Goal: Task Accomplishment & Management: Manage account settings

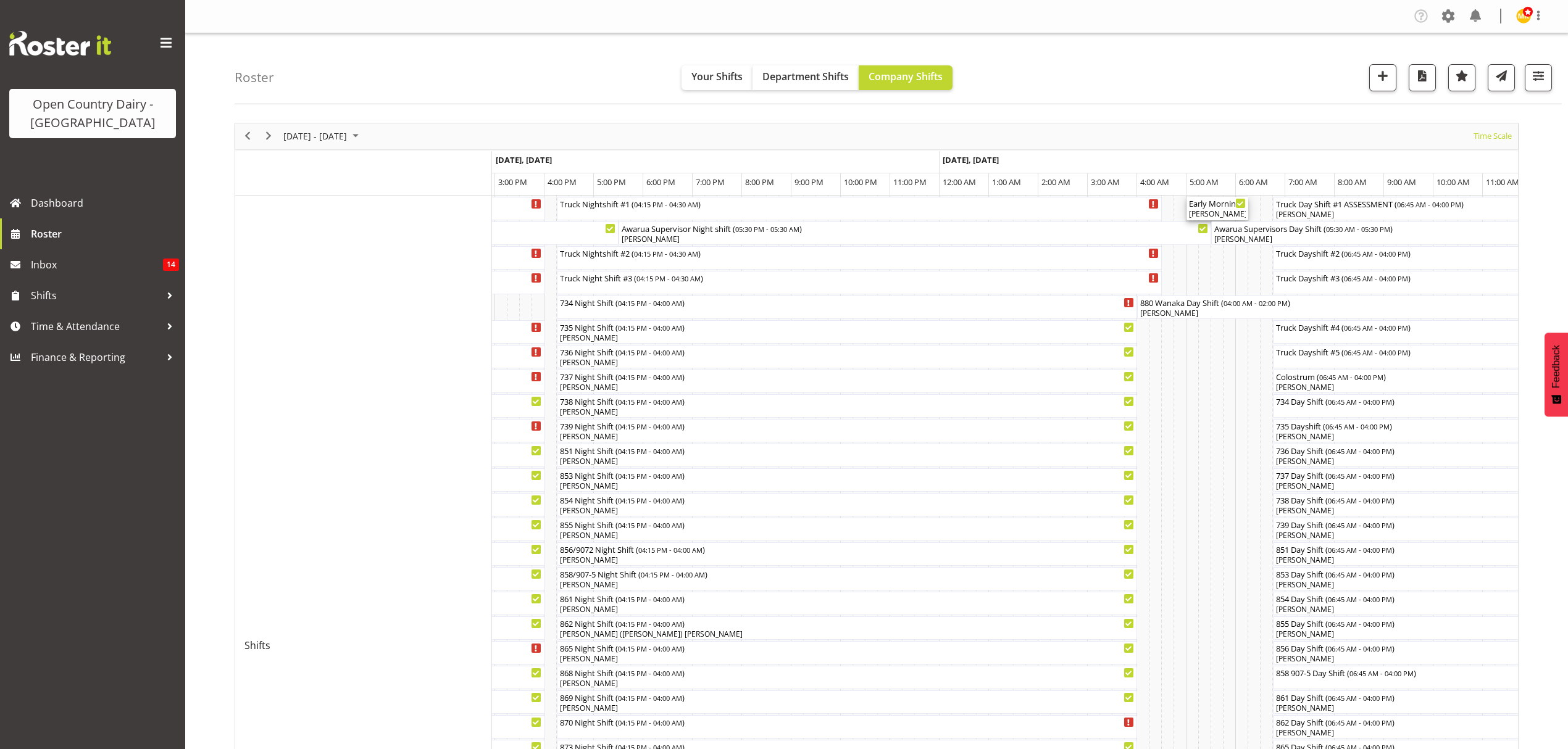
click at [1207, 209] on div "Early Morning CIP ( 05:00 AM - 06:15 AM ) Cassidy Williams, Raymond George, Col…" at bounding box center [1217, 208] width 57 height 23
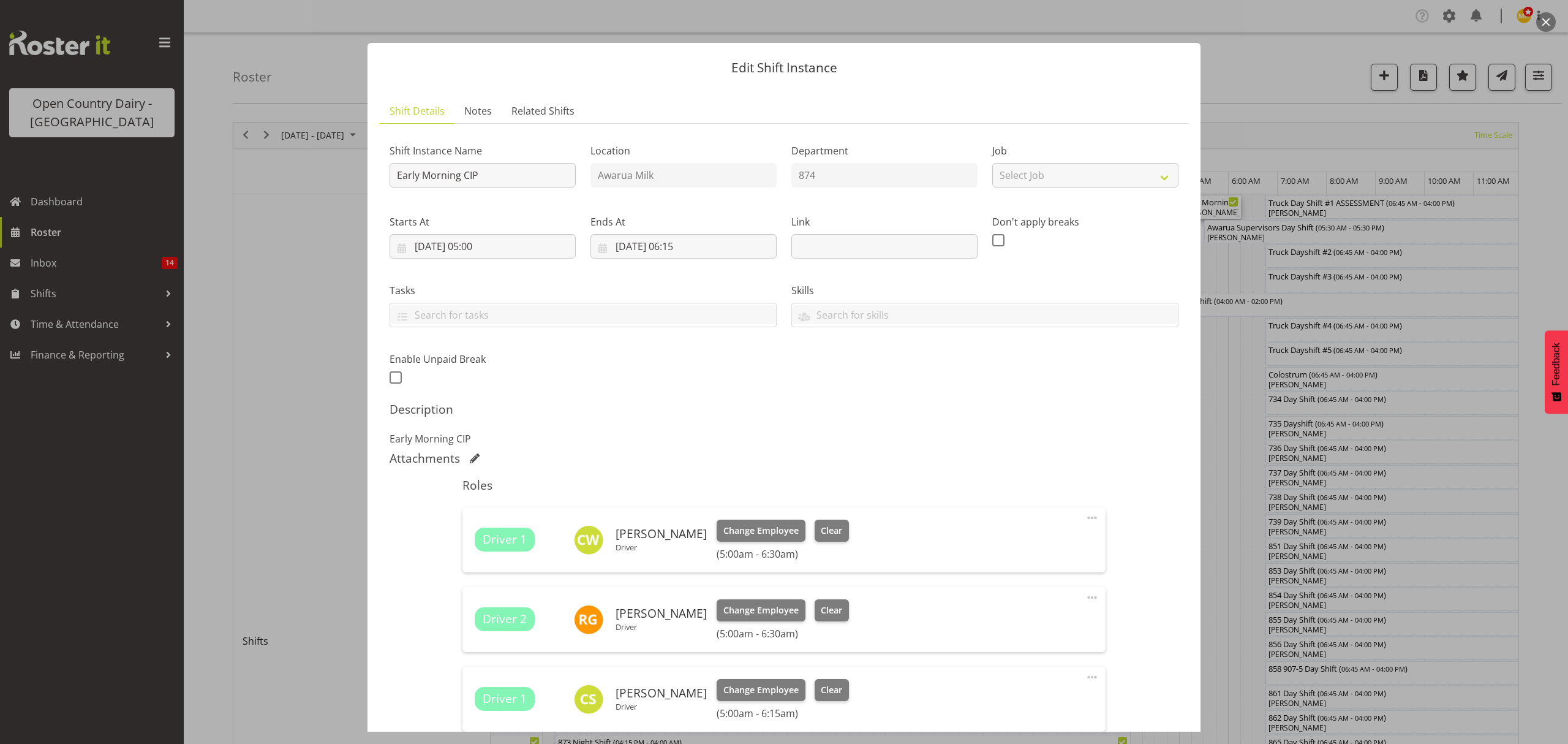
scroll to position [82, 0]
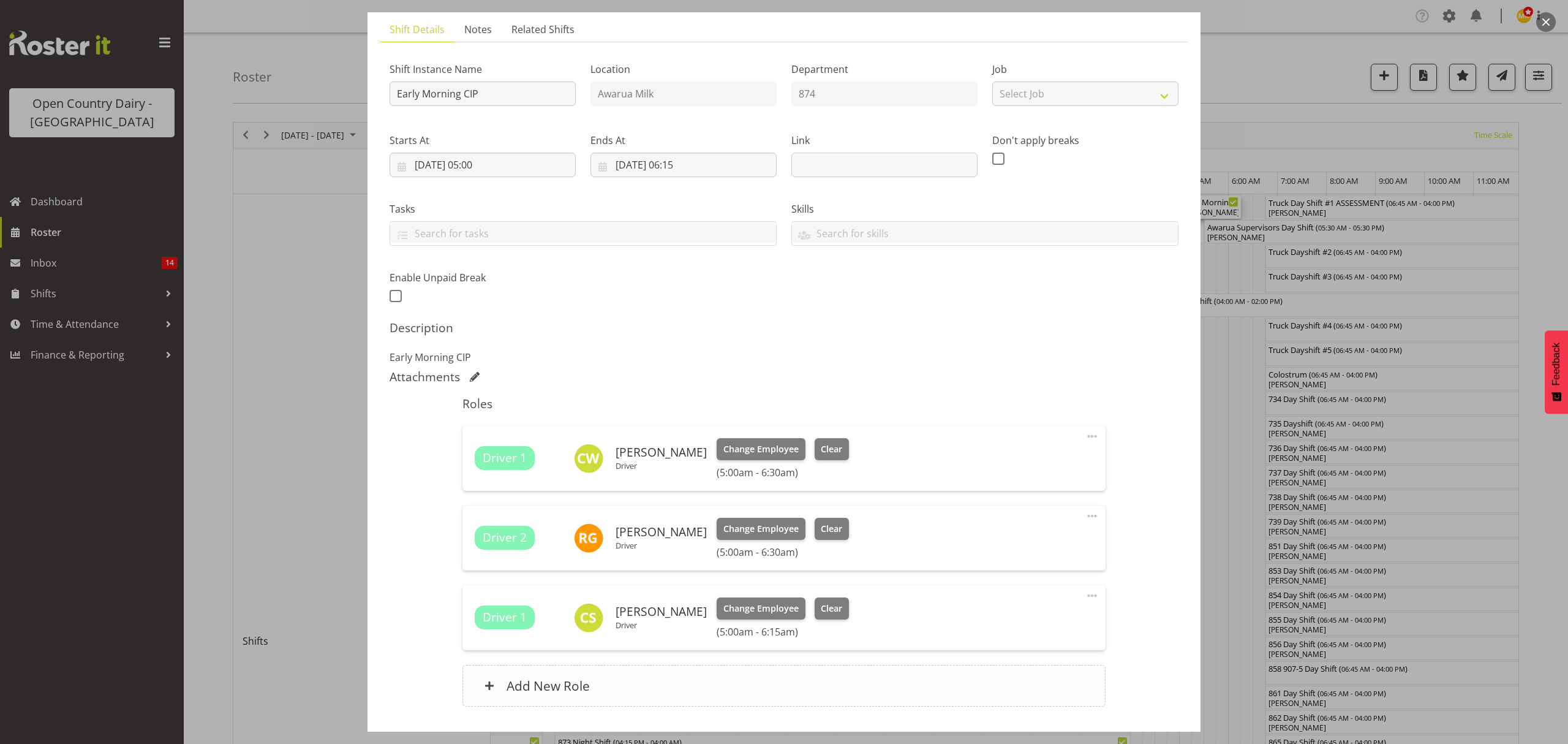
click at [560, 686] on h6 "Add New Role" at bounding box center [548, 686] width 83 height 16
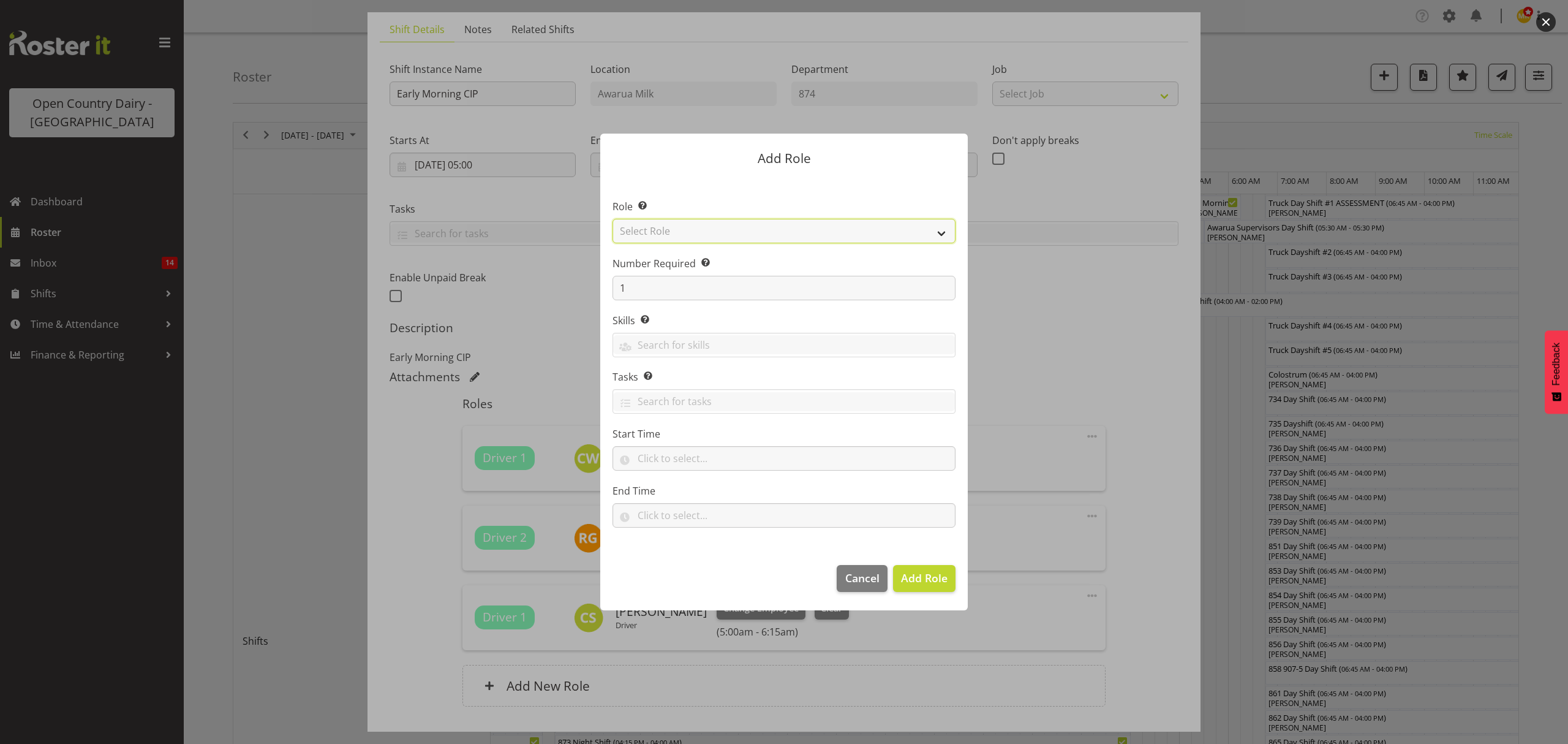
click at [668, 238] on select "Select Role Crew Leader Driver Driver Assessor Dayshift Driver Assessor Nightsh…" at bounding box center [784, 231] width 343 height 25
click at [675, 231] on select "Select Role Crew Leader Driver Driver Assessor Dayshift Driver Assessor Nightsh…" at bounding box center [784, 231] width 343 height 25
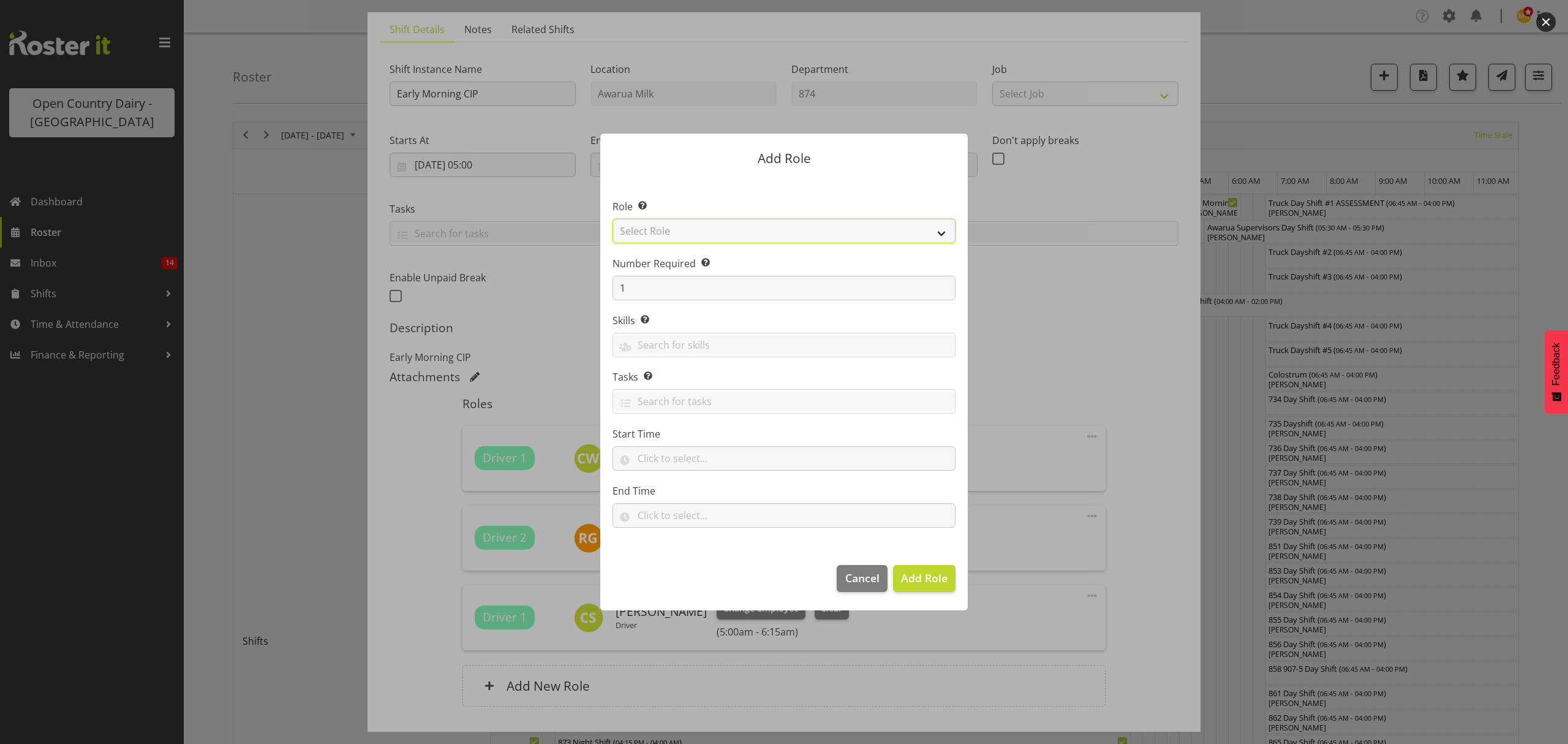
select select "1154"
click at [613, 219] on select "Select Role Crew Leader Driver Driver Assessor Dayshift Driver Assessor Nightsh…" at bounding box center [784, 231] width 343 height 25
click at [911, 587] on button "Add Role" at bounding box center [924, 578] width 62 height 27
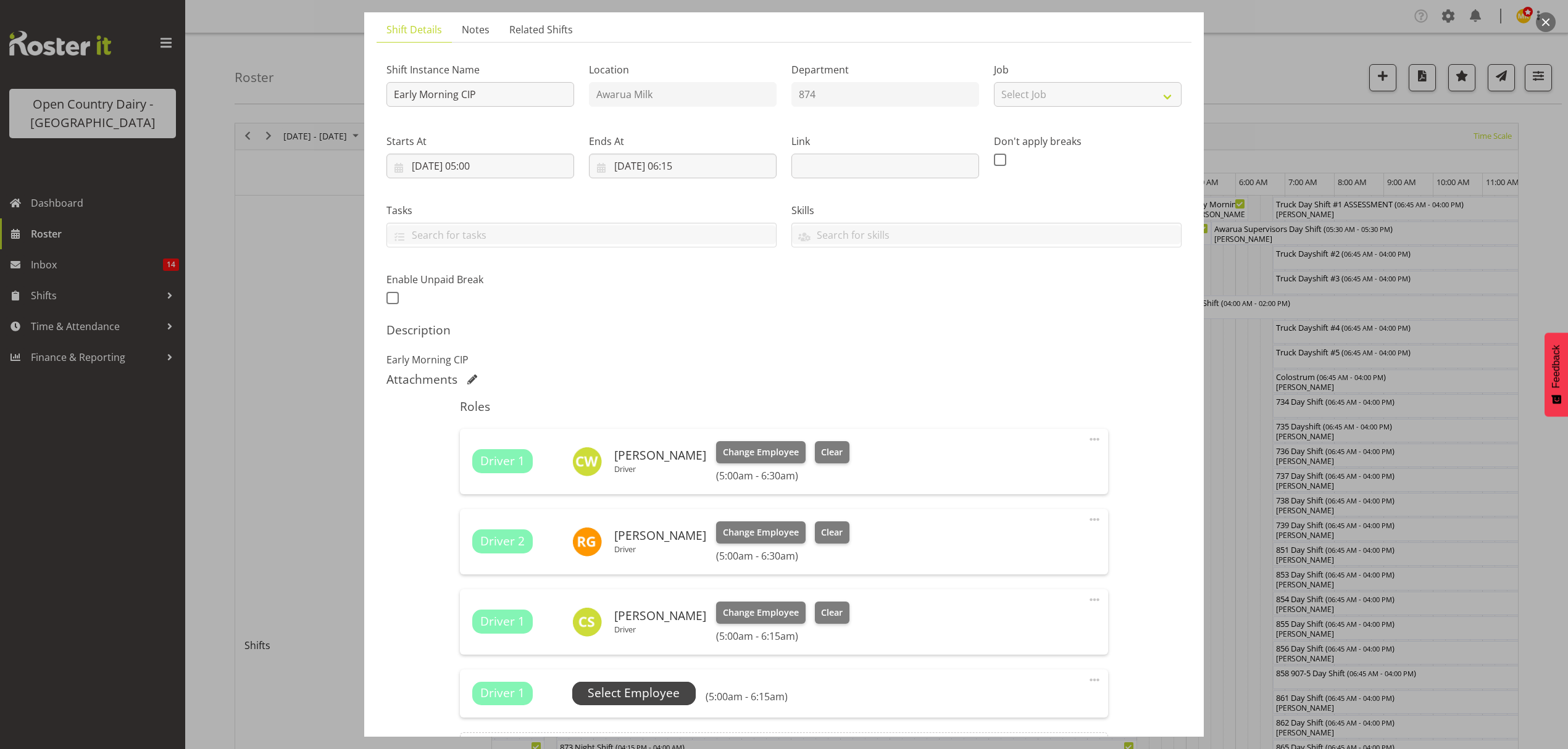
click at [592, 687] on span "Select Employee" at bounding box center [634, 693] width 92 height 18
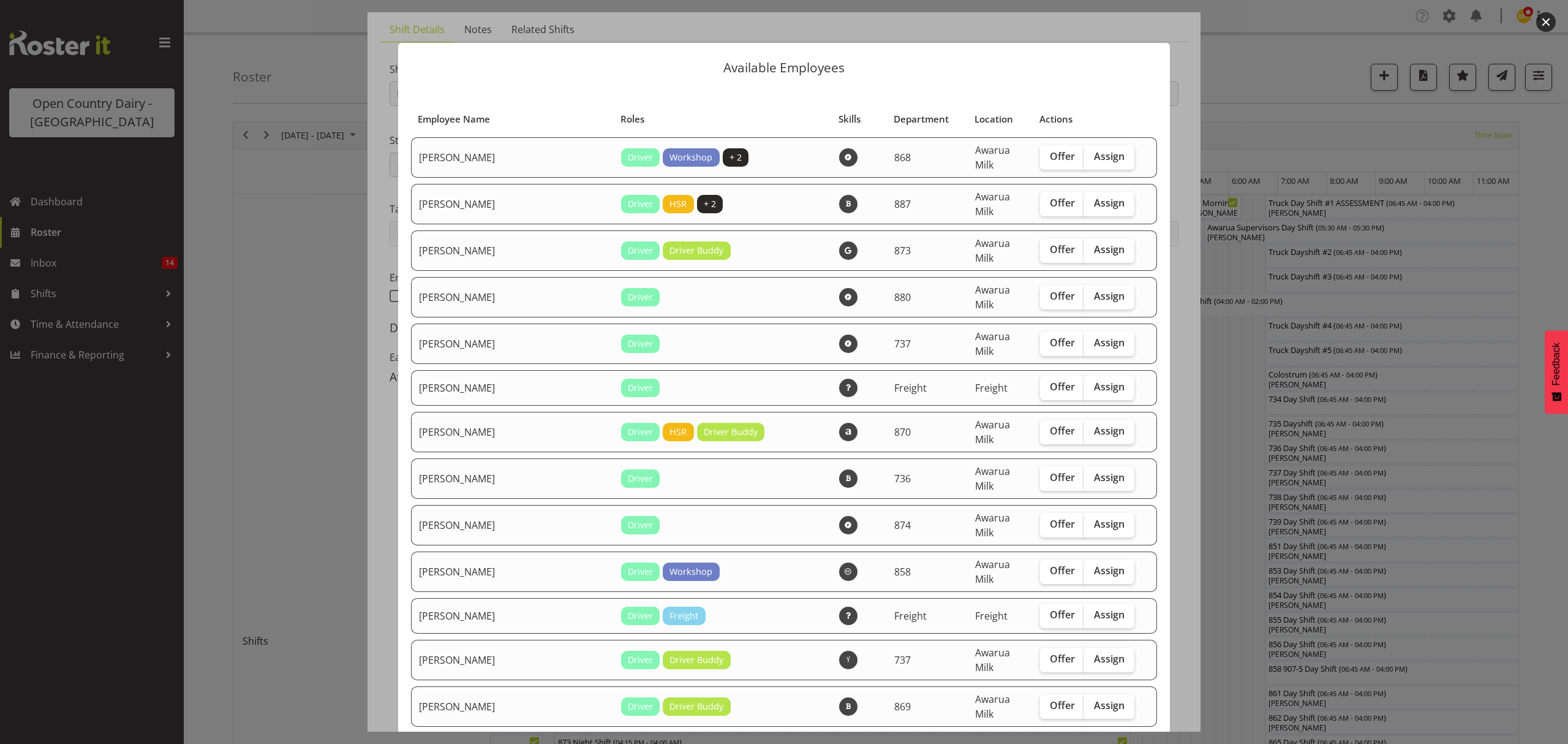
scroll to position [245, 0]
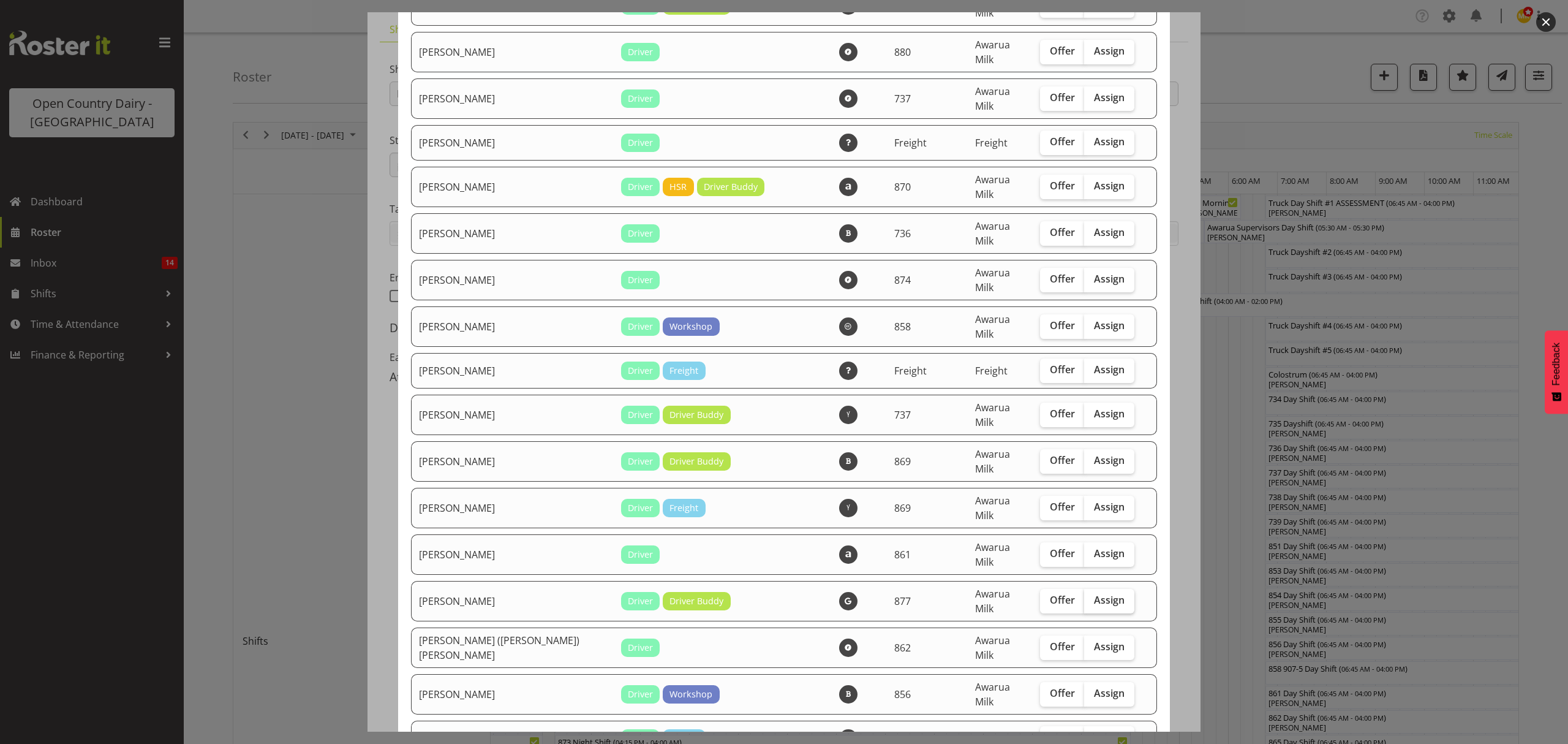
click at [1084, 589] on label "Assign" at bounding box center [1109, 601] width 50 height 25
click at [1084, 596] on input "Assign" at bounding box center [1088, 600] width 8 height 8
checkbox input "true"
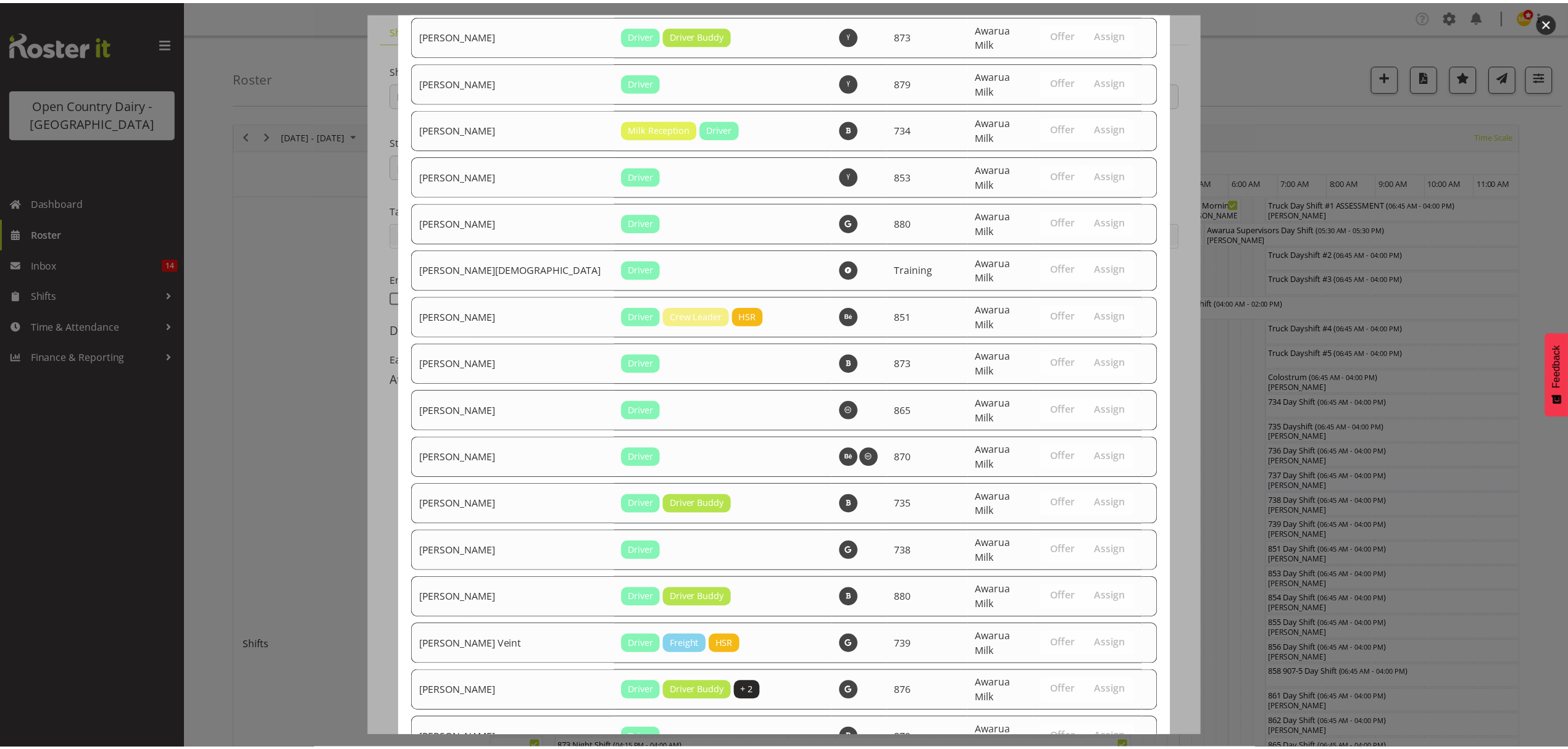
scroll to position [4213, 0]
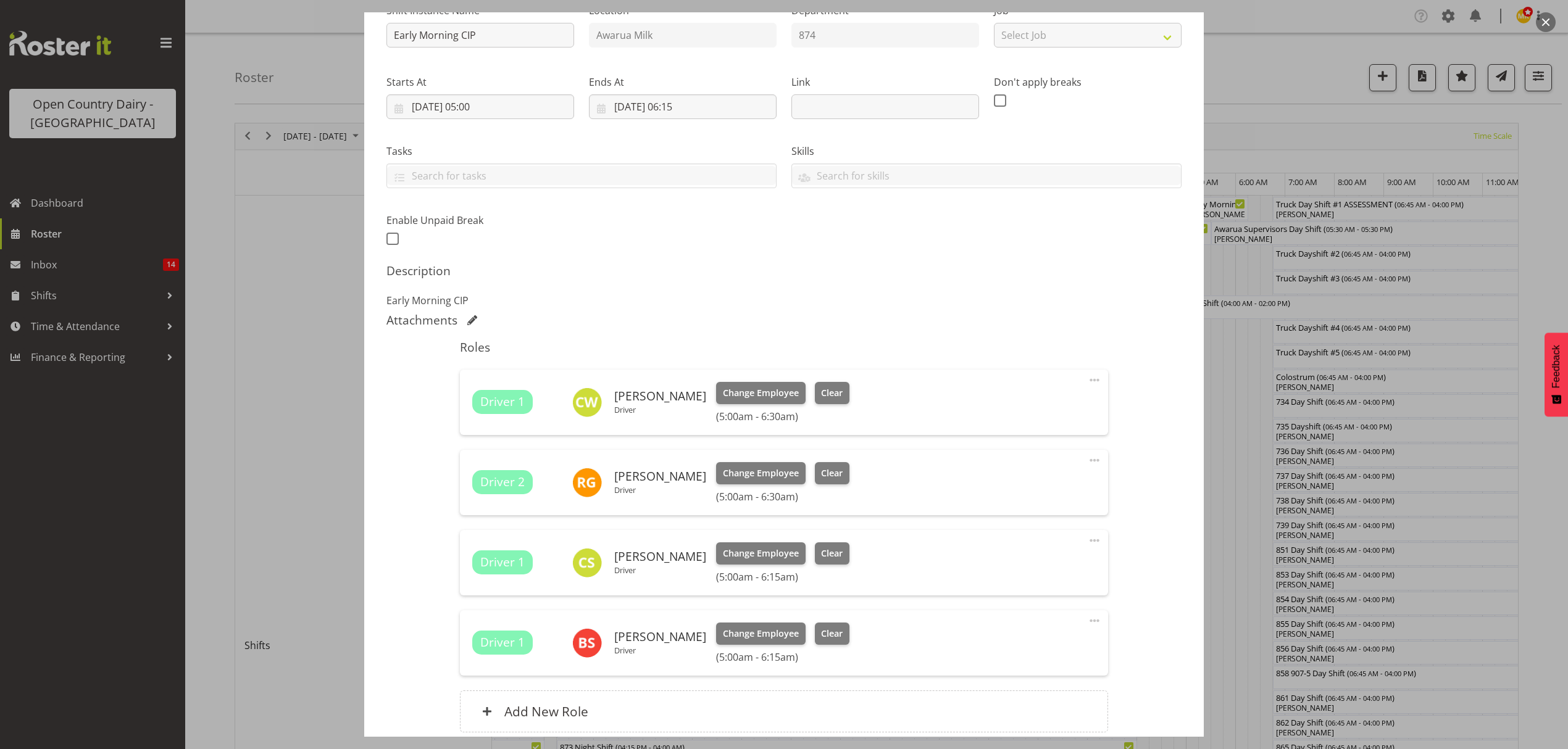
scroll to position [247, 0]
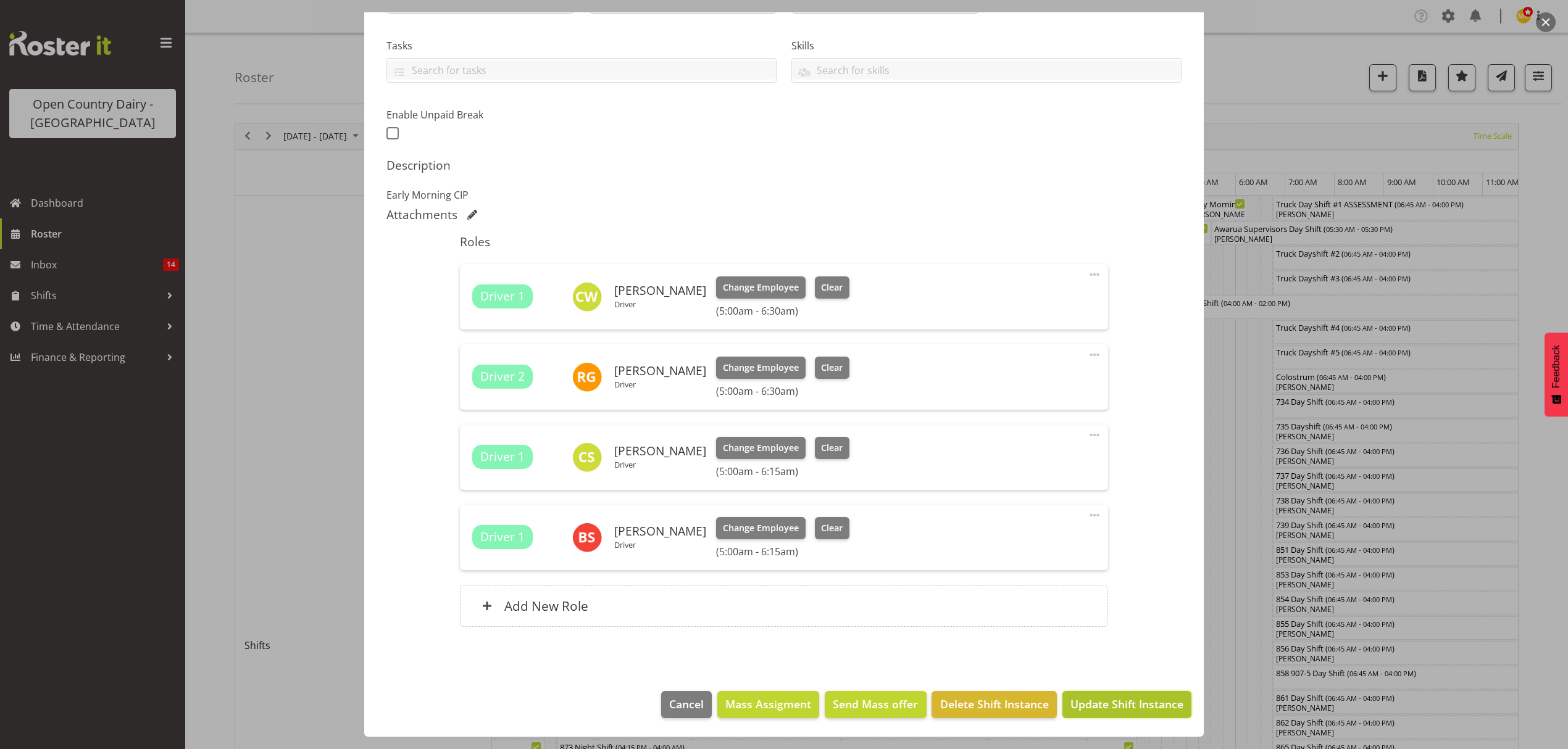
click at [1112, 714] on button "Update Shift Instance" at bounding box center [1127, 704] width 129 height 27
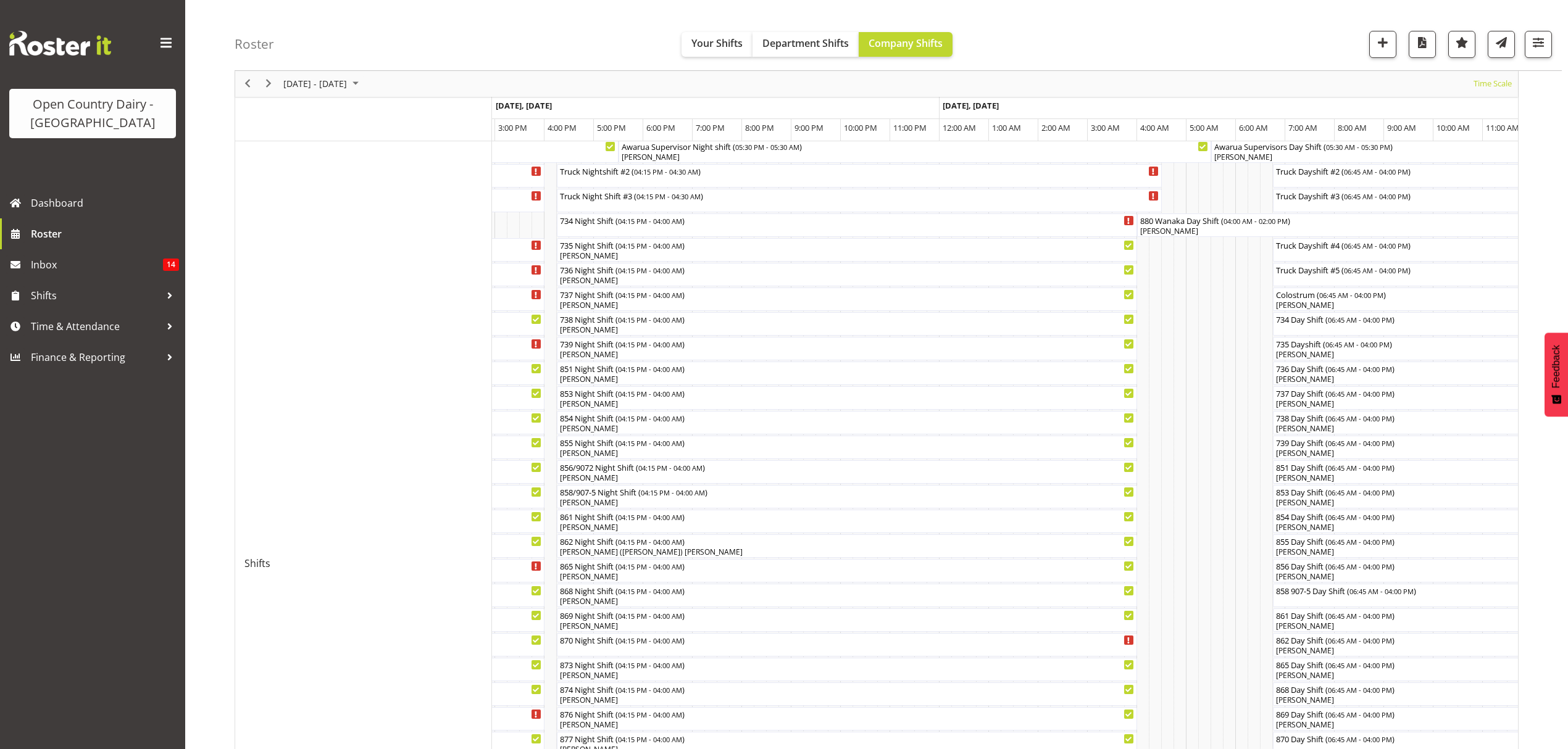
scroll to position [0, 0]
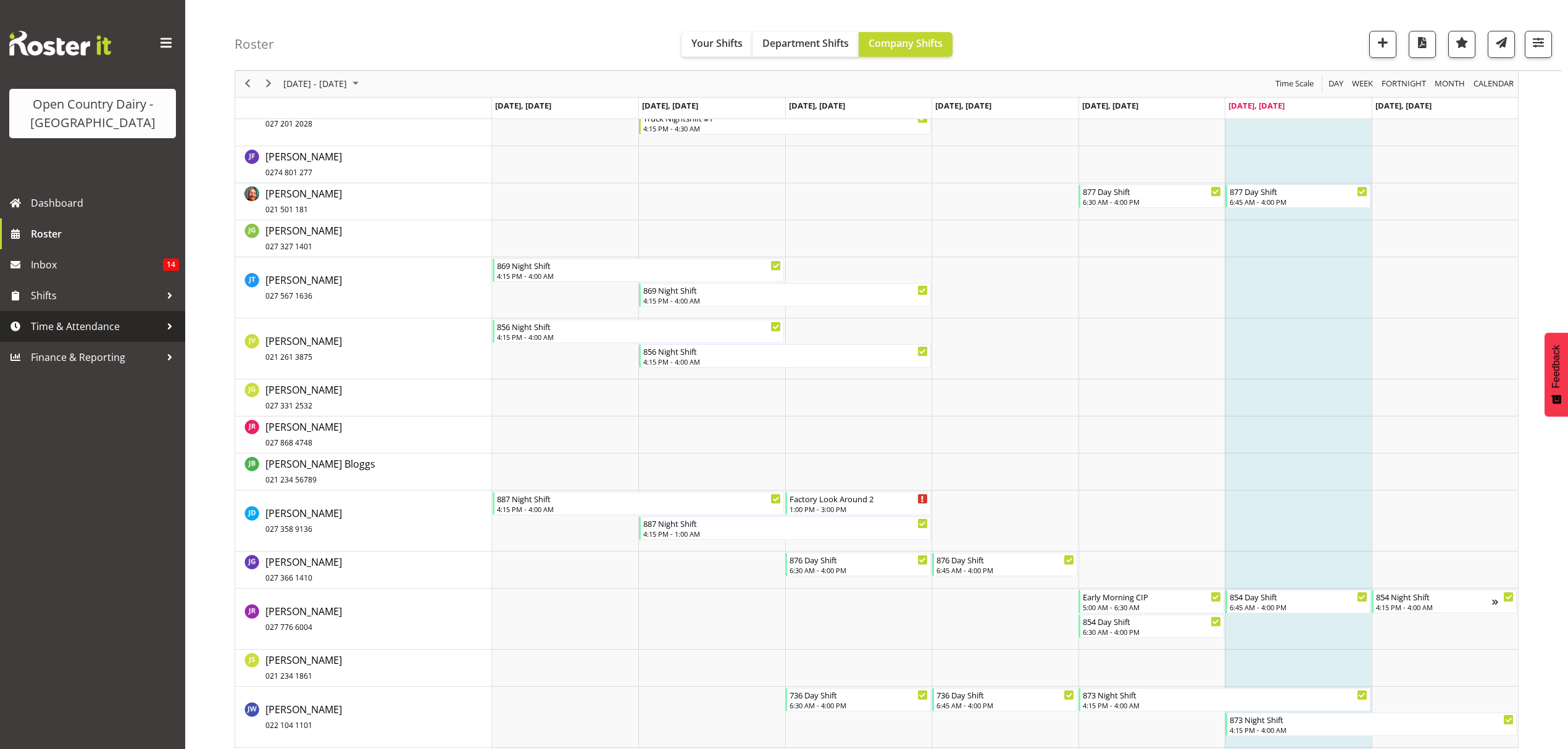
scroll to position [4114, 0]
click at [55, 315] on link "Time & Attendance" at bounding box center [92, 326] width 185 height 31
click at [66, 327] on span "Time & Attendance" at bounding box center [96, 327] width 130 height 19
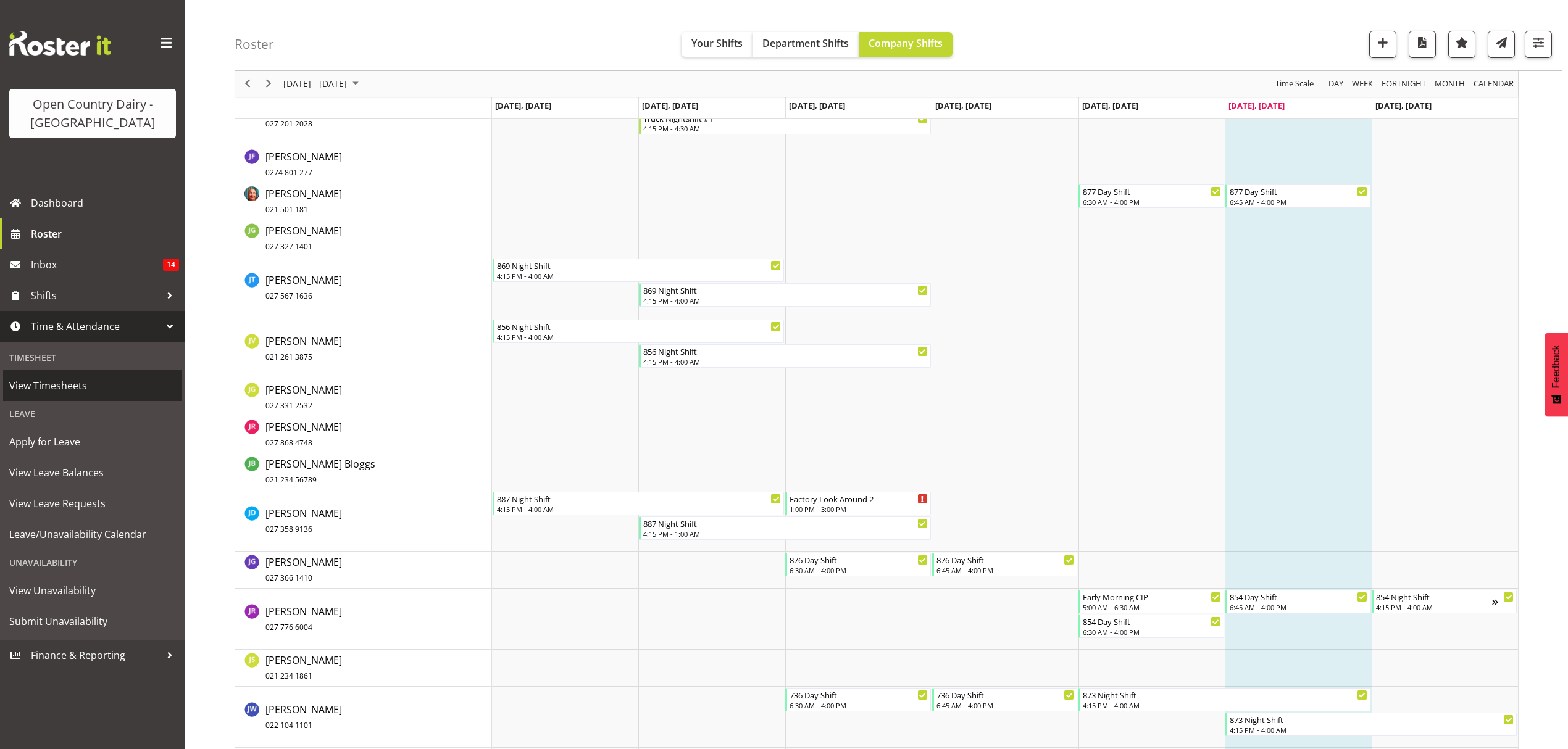
click at [64, 376] on span "View Timesheets" at bounding box center [92, 385] width 167 height 19
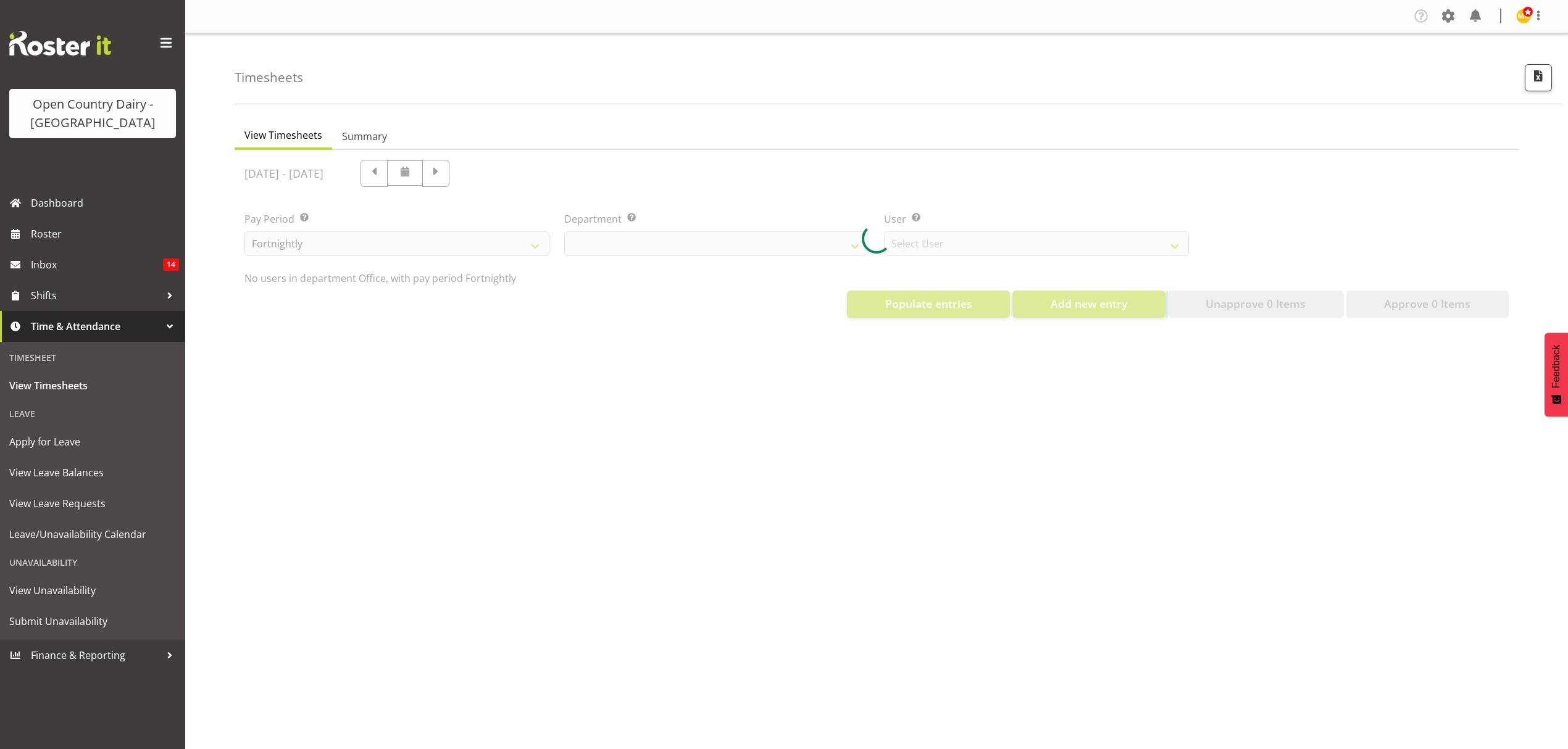
select select "699"
select select "8449"
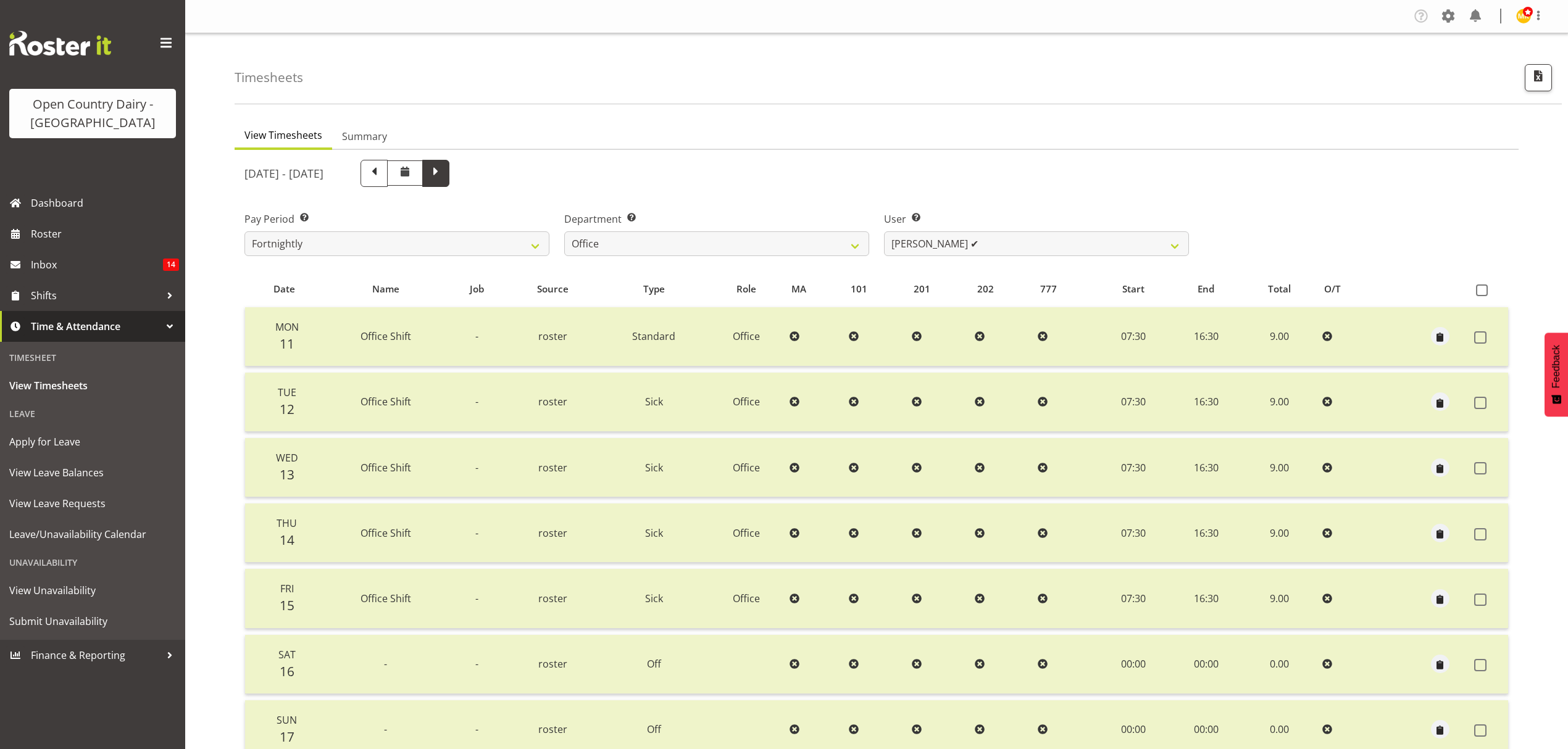
click at [444, 169] on span at bounding box center [435, 172] width 16 height 16
select select
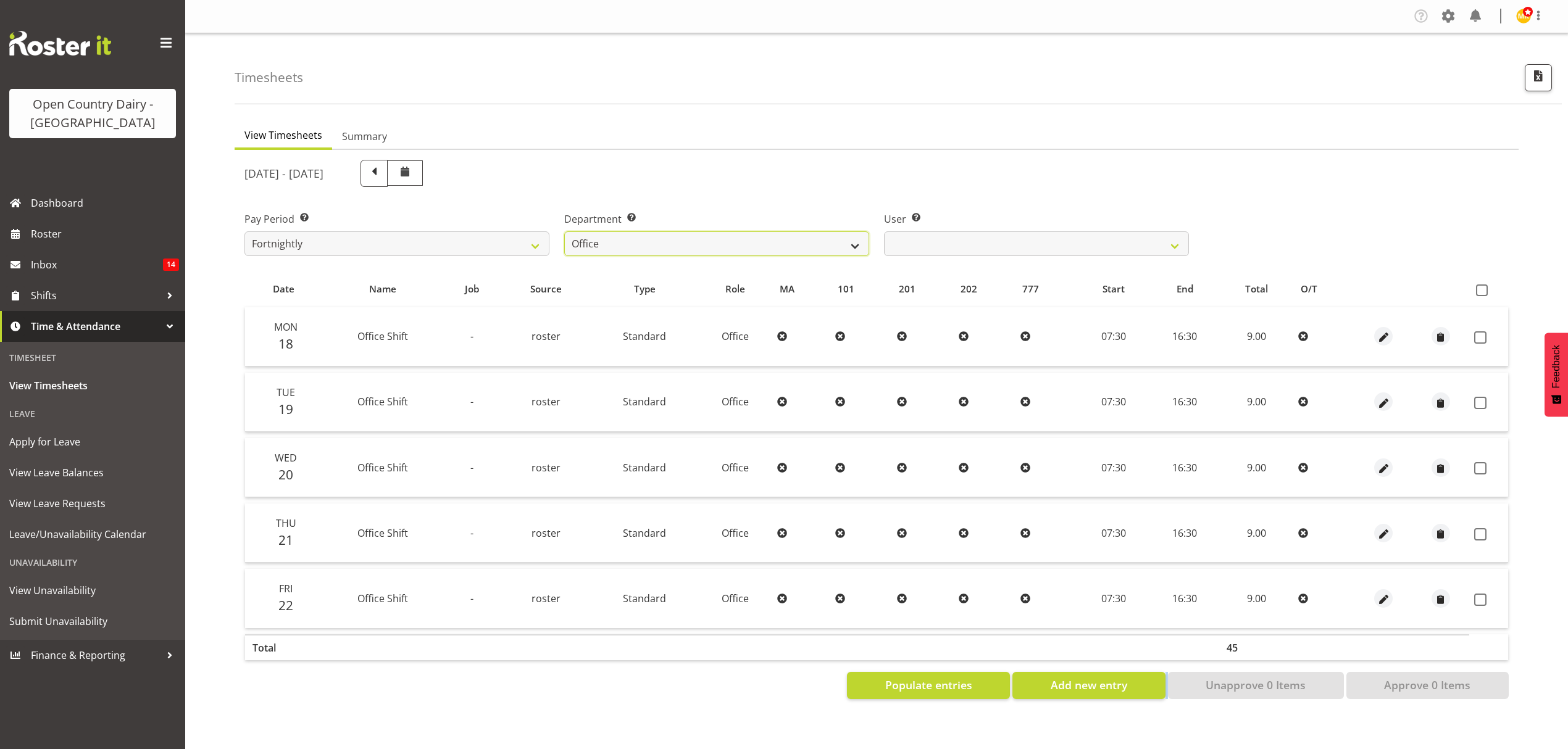
click at [860, 246] on select "734 735 736 737 738 739 851 852 853 854 855 856 858 861 862 865 868 869 870 873" at bounding box center [717, 244] width 305 height 25
select select "782"
click at [564, 232] on select "734 735 736 737 738 739 851 852 853 854 855 856 858 861 862 865 868 869 870 873" at bounding box center [717, 244] width 305 height 25
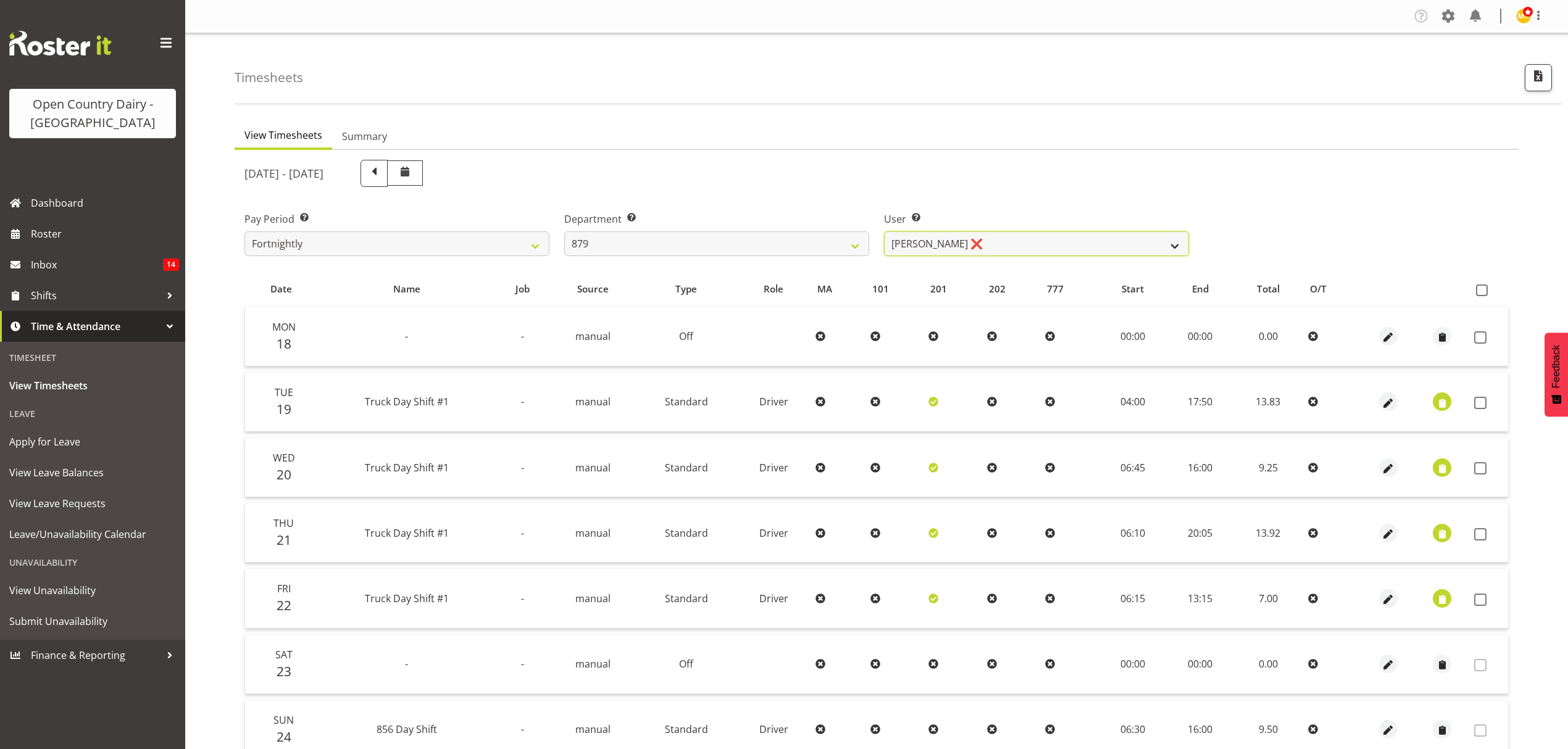
click at [1112, 242] on select "[PERSON_NAME] ❌ [PERSON_NAME] ❌ [PERSON_NAME] ❌ [PERSON_NAME] ❌" at bounding box center [1037, 244] width 305 height 25
select select "7453"
click at [884, 232] on select "[PERSON_NAME] ❌ [PERSON_NAME] ❌ [PERSON_NAME] ❌ [PERSON_NAME] ❌" at bounding box center [1037, 244] width 305 height 25
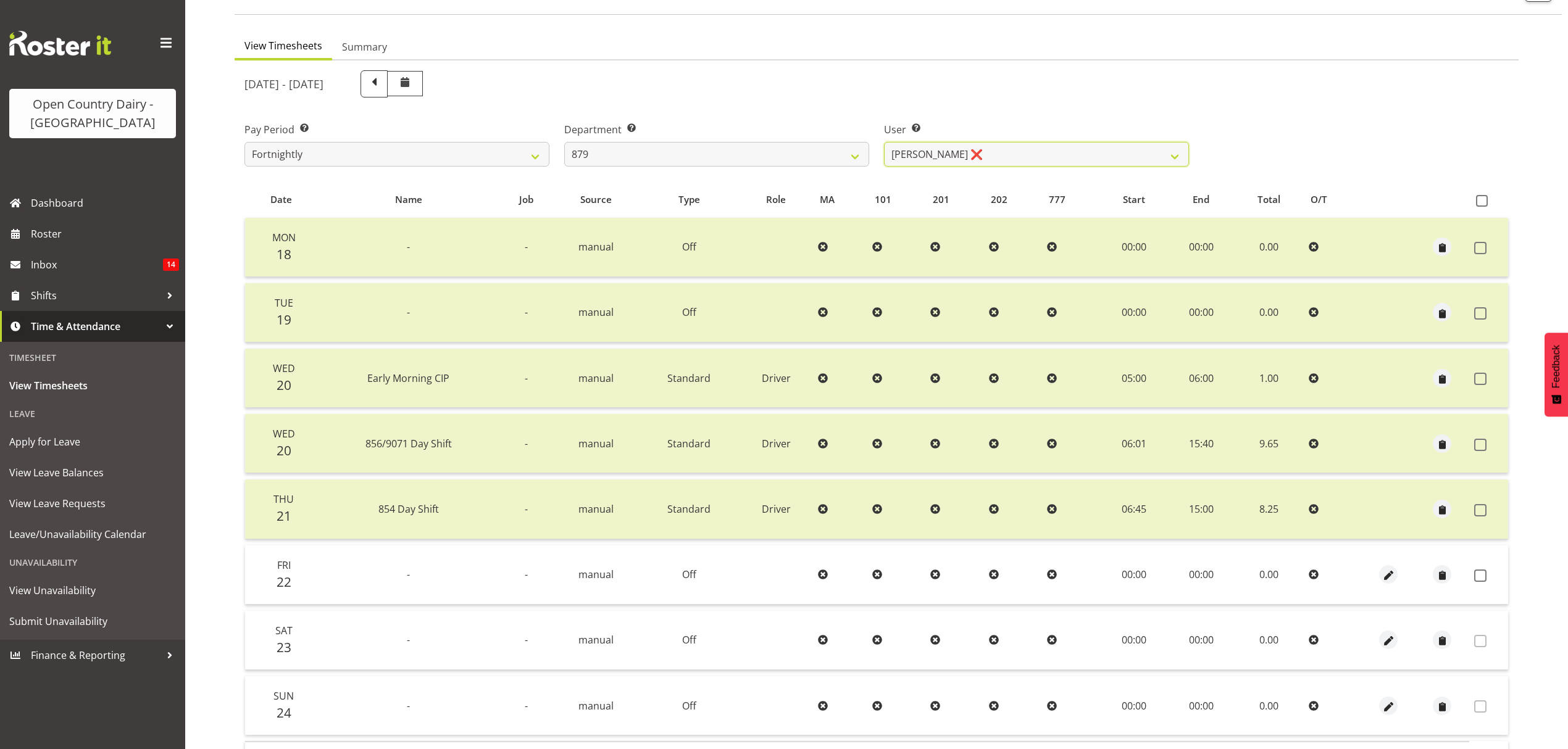
scroll to position [164, 0]
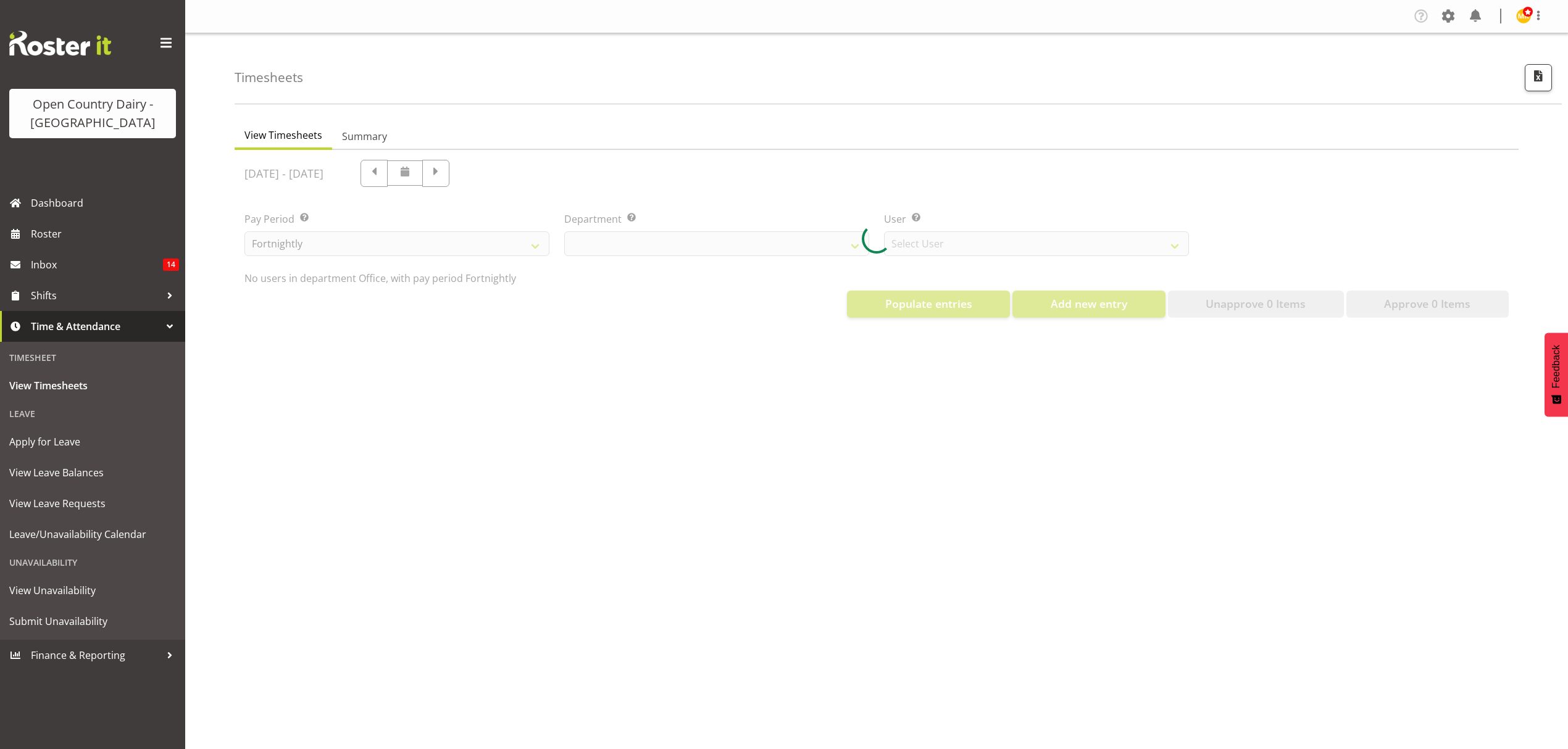
select select "699"
select select "8449"
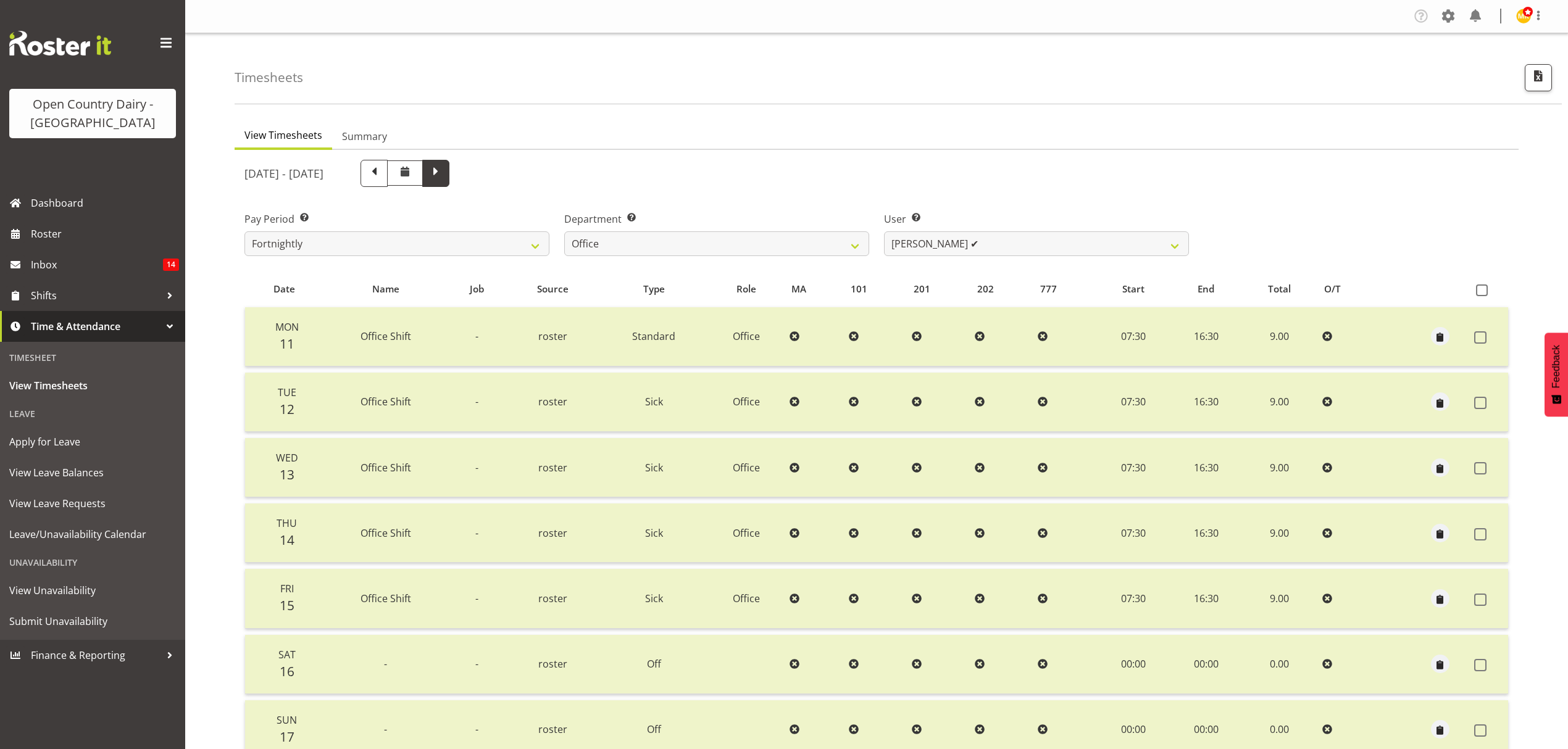
click at [444, 178] on span at bounding box center [435, 172] width 16 height 16
select select
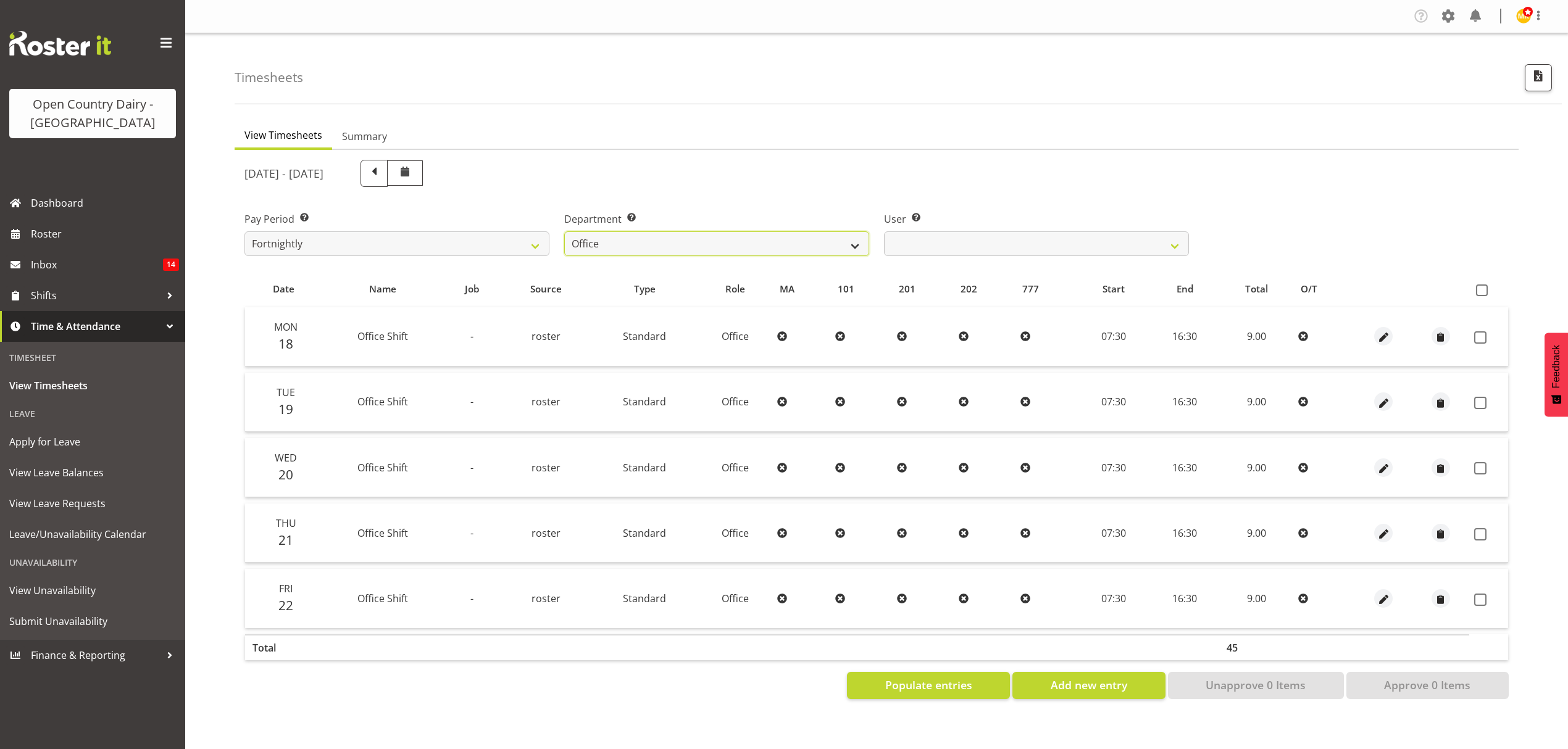
click at [847, 248] on select "734 735 736 737 738 739 851 852 853 854 855 856 858 861 862 865 868 869 870 873" at bounding box center [717, 244] width 305 height 25
select select "782"
click at [564, 232] on select "734 735 736 737 738 739 851 852 853 854 855 856 858 861 862 865 868 869 870 873" at bounding box center [717, 244] width 305 height 25
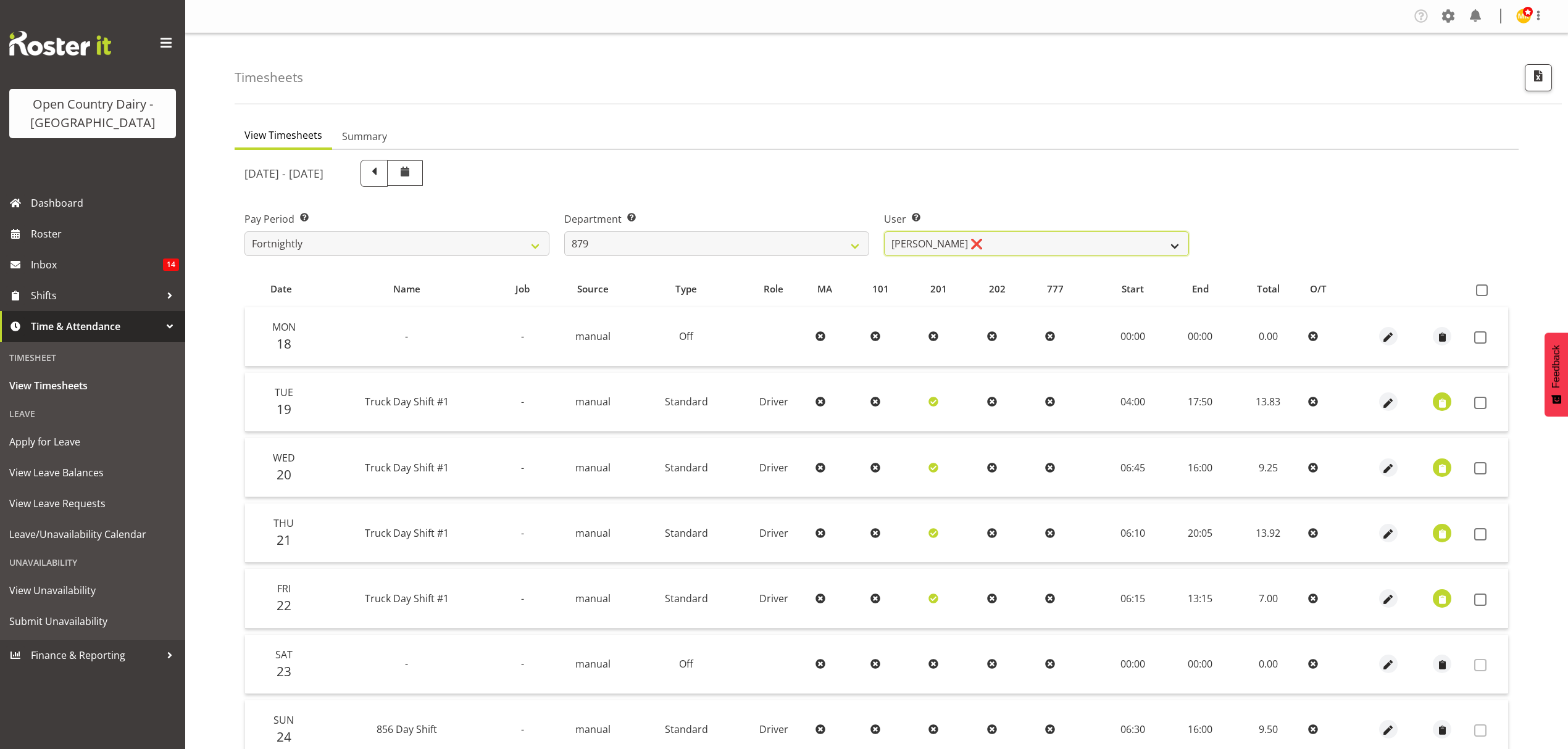
click at [1151, 243] on select "Bryan Windle ❌ John Dalton ❌ Rodney Hamilton ❌ Tony Corr ❌" at bounding box center [1037, 244] width 305 height 25
select select "7453"
click at [884, 232] on select "Bryan Windle ❌ John Dalton ❌ Rodney Hamilton ❌ Tony Corr ❌" at bounding box center [1037, 244] width 305 height 25
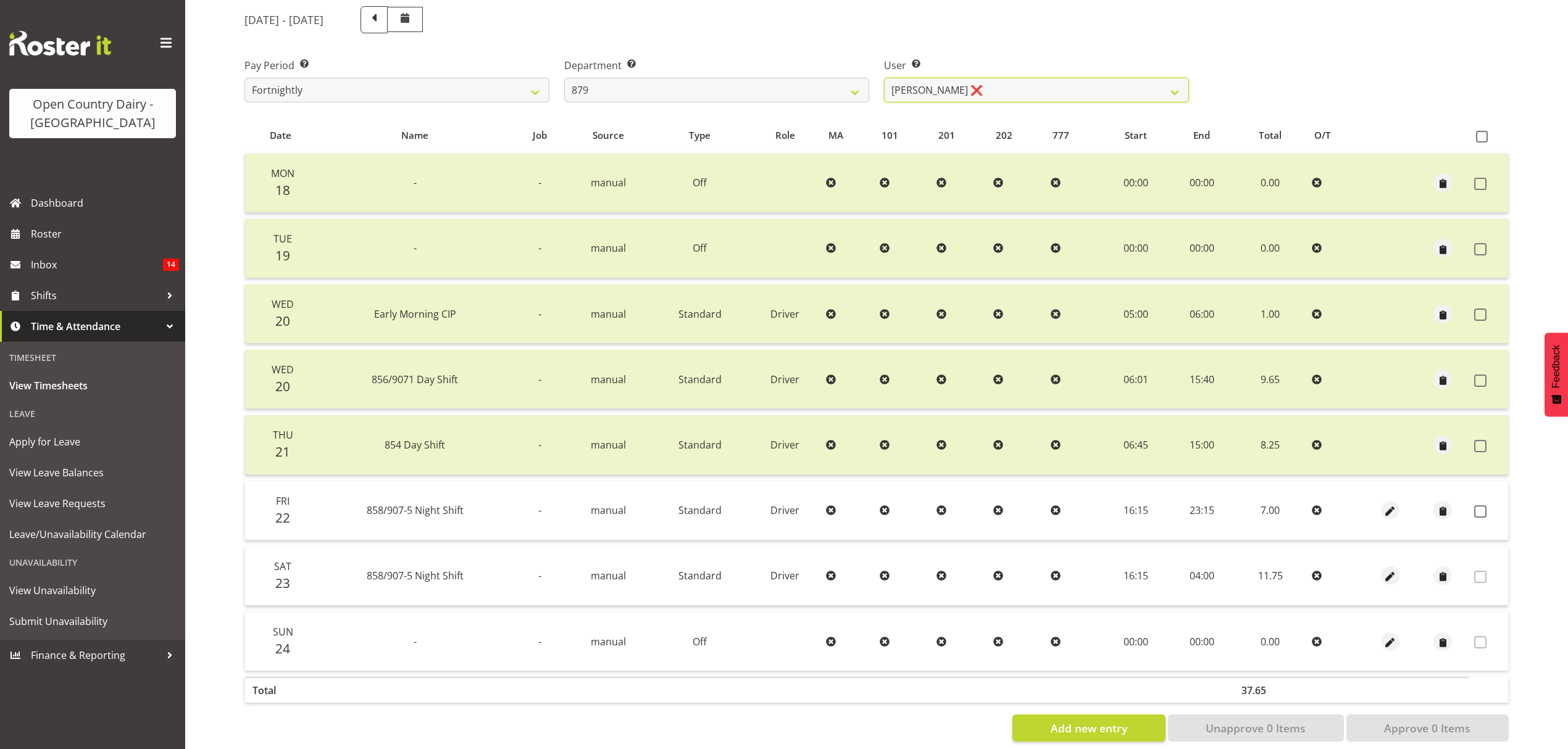
scroll to position [174, 0]
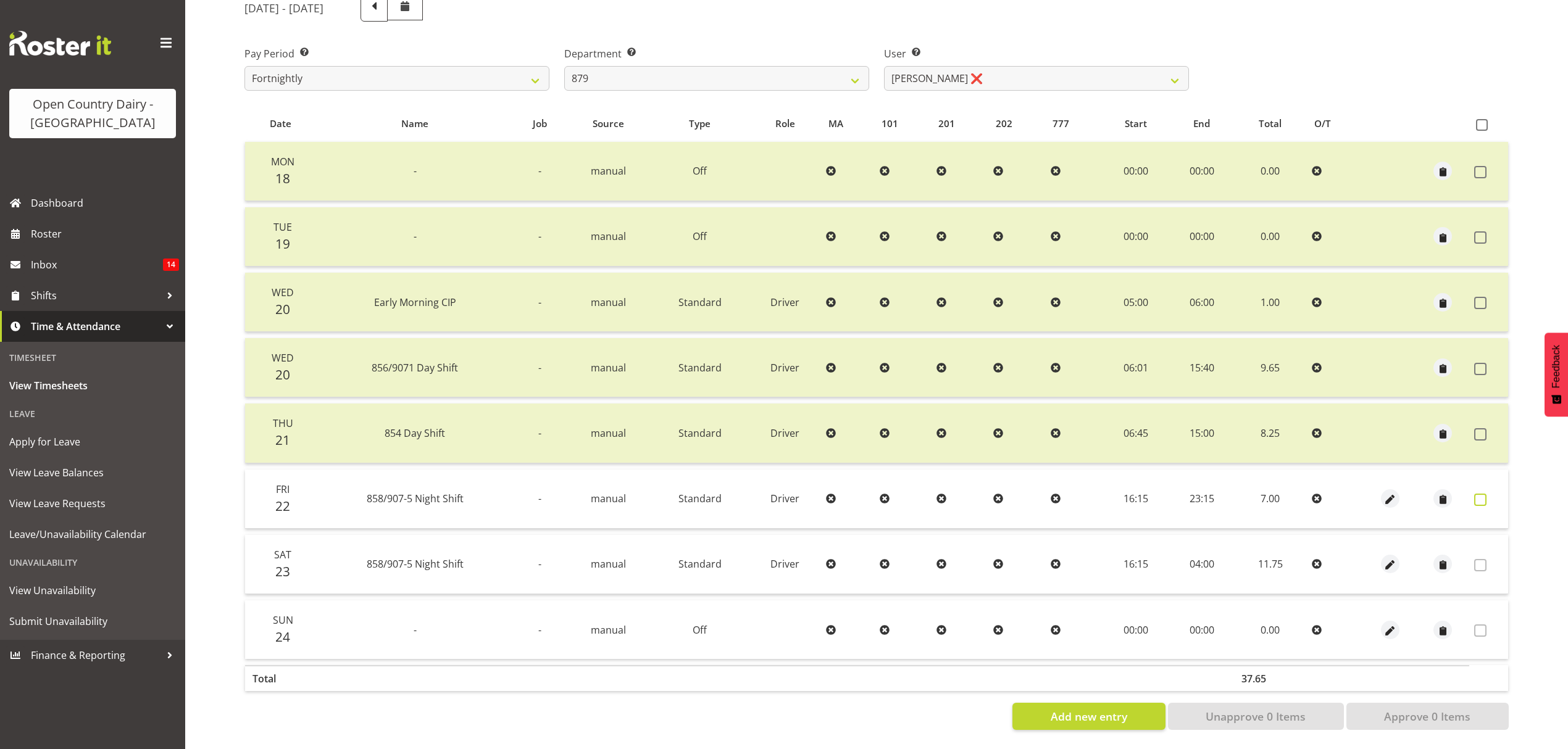
click at [1482, 494] on span at bounding box center [1480, 500] width 12 height 12
click at [1483, 494] on span at bounding box center [1480, 500] width 12 height 12
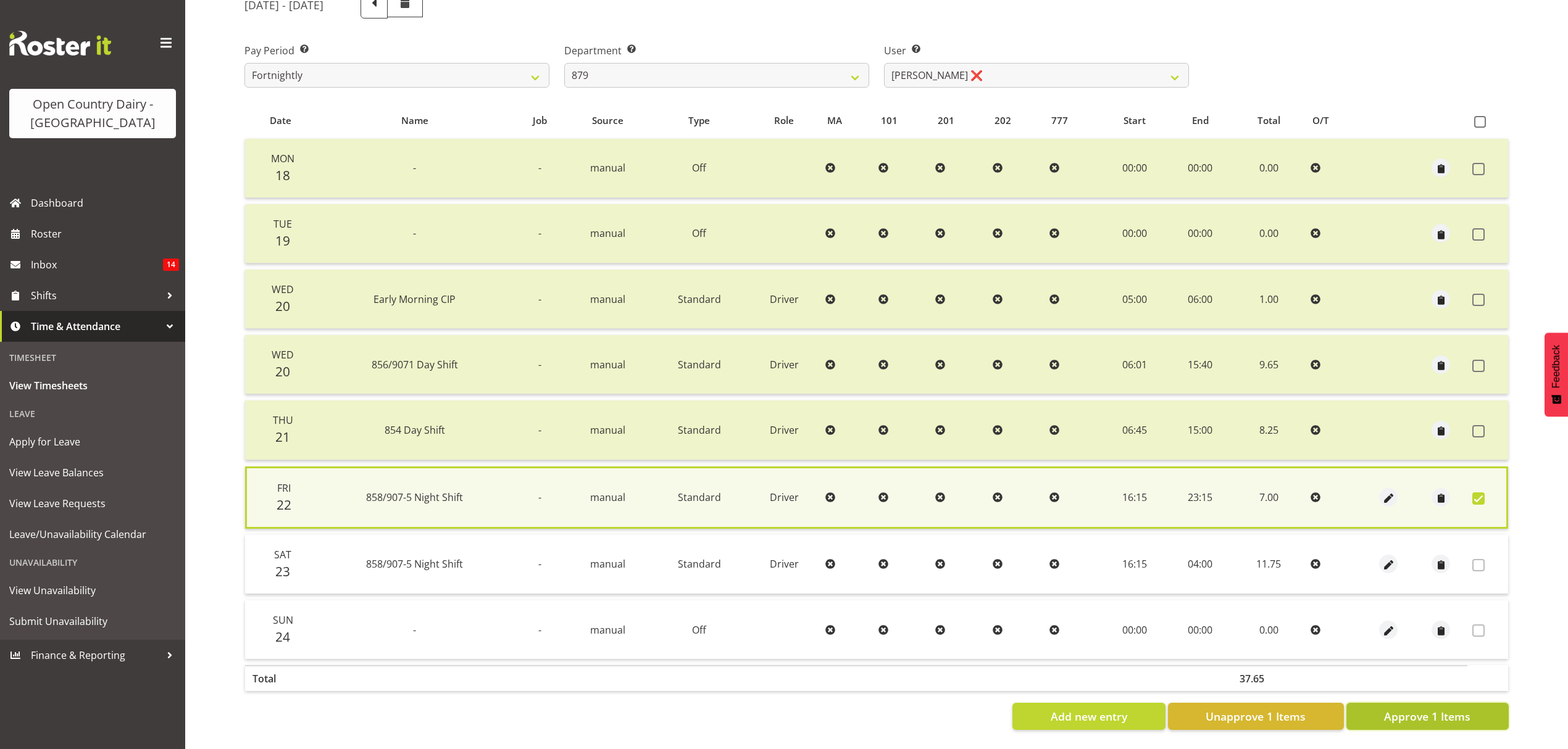
click at [1393, 708] on span "Approve 1 Items" at bounding box center [1427, 716] width 87 height 16
checkbox input "false"
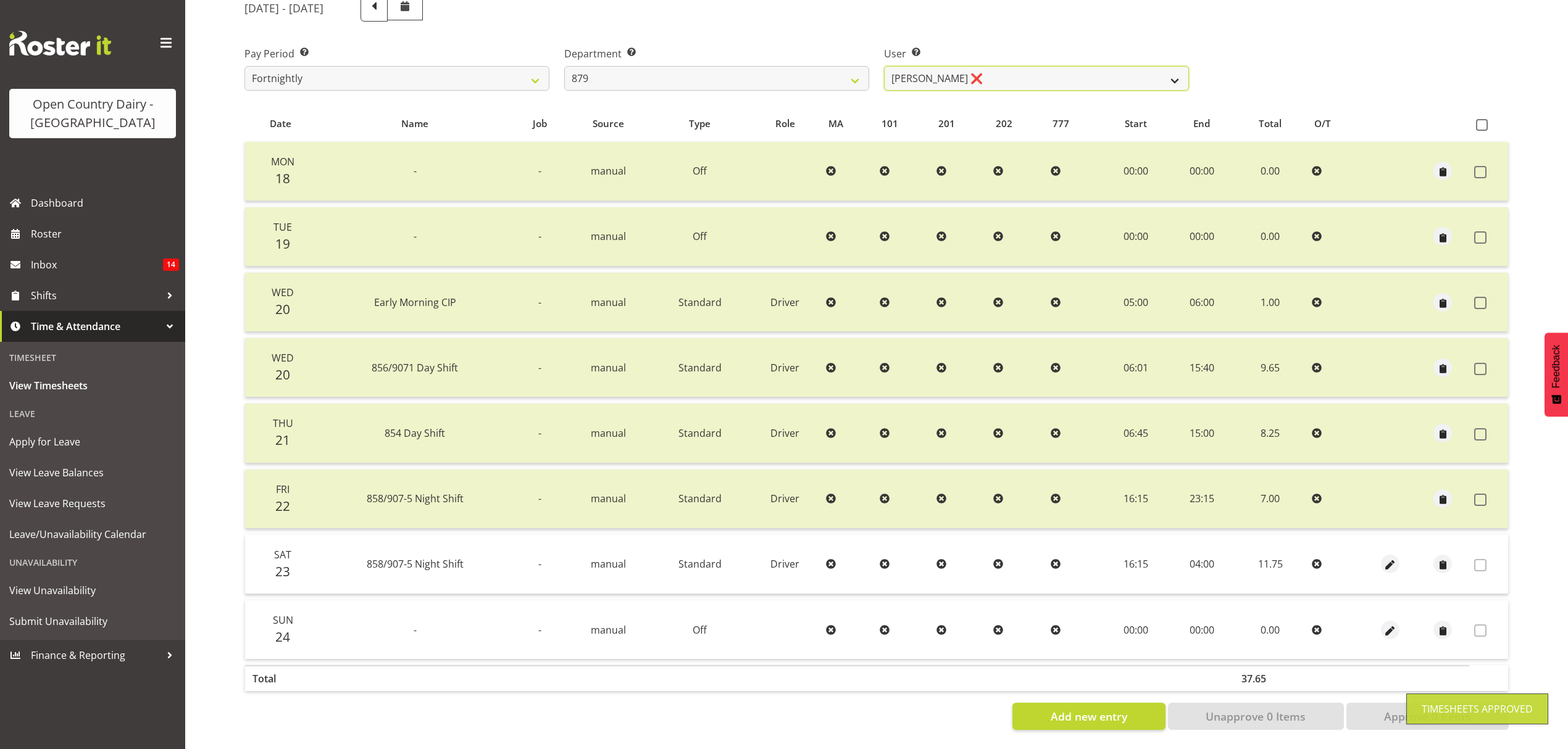
click at [1115, 74] on select "Bryan Windle ❌ John Dalton ❌ Rodney Hamilton ❌ Tony Corr ❌" at bounding box center [1037, 78] width 305 height 25
select select "7431"
click at [884, 66] on select "Bryan Windle ❌ John Dalton ❌ Rodney Hamilton ❌ Tony Corr ❌" at bounding box center [1037, 78] width 305 height 25
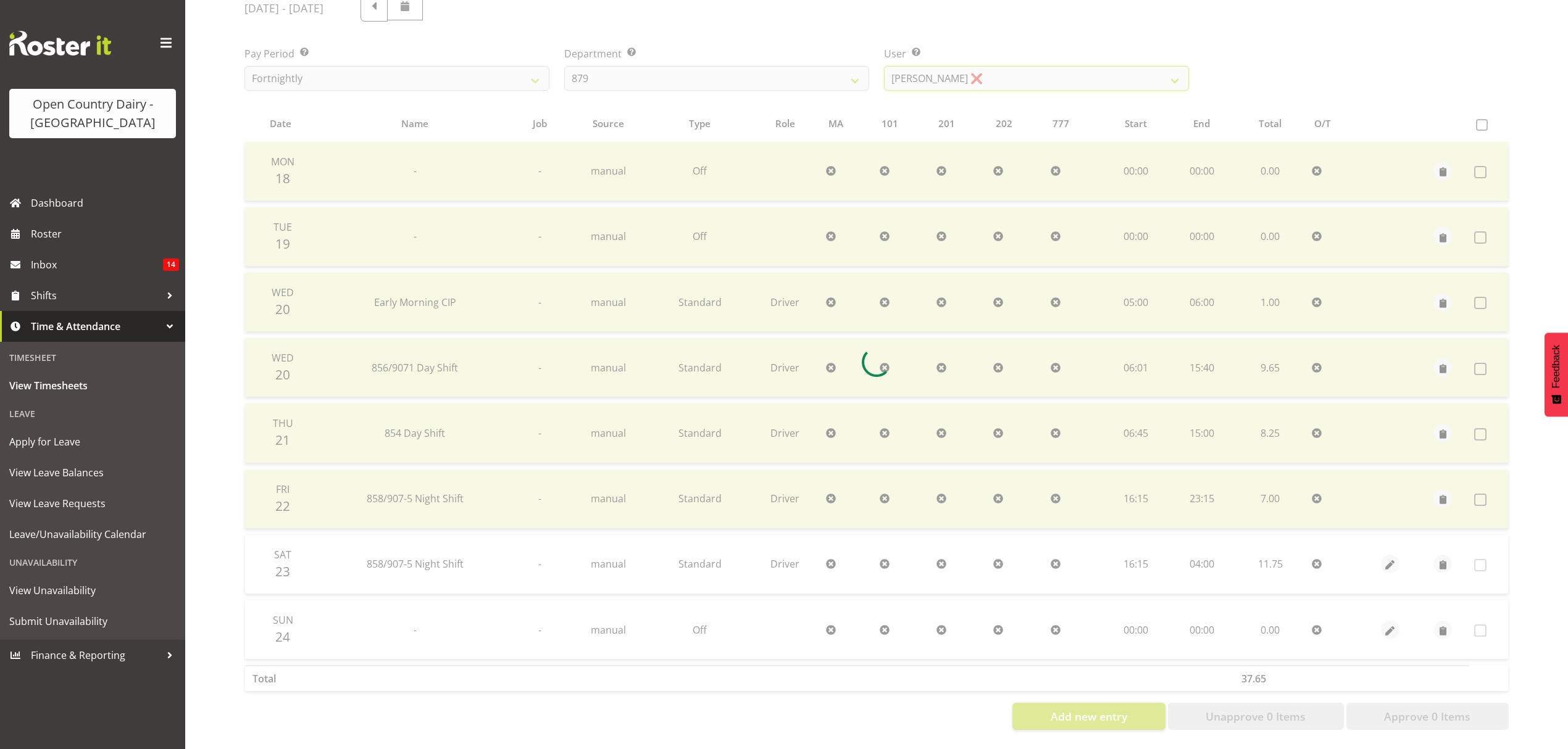
scroll to position [109, 0]
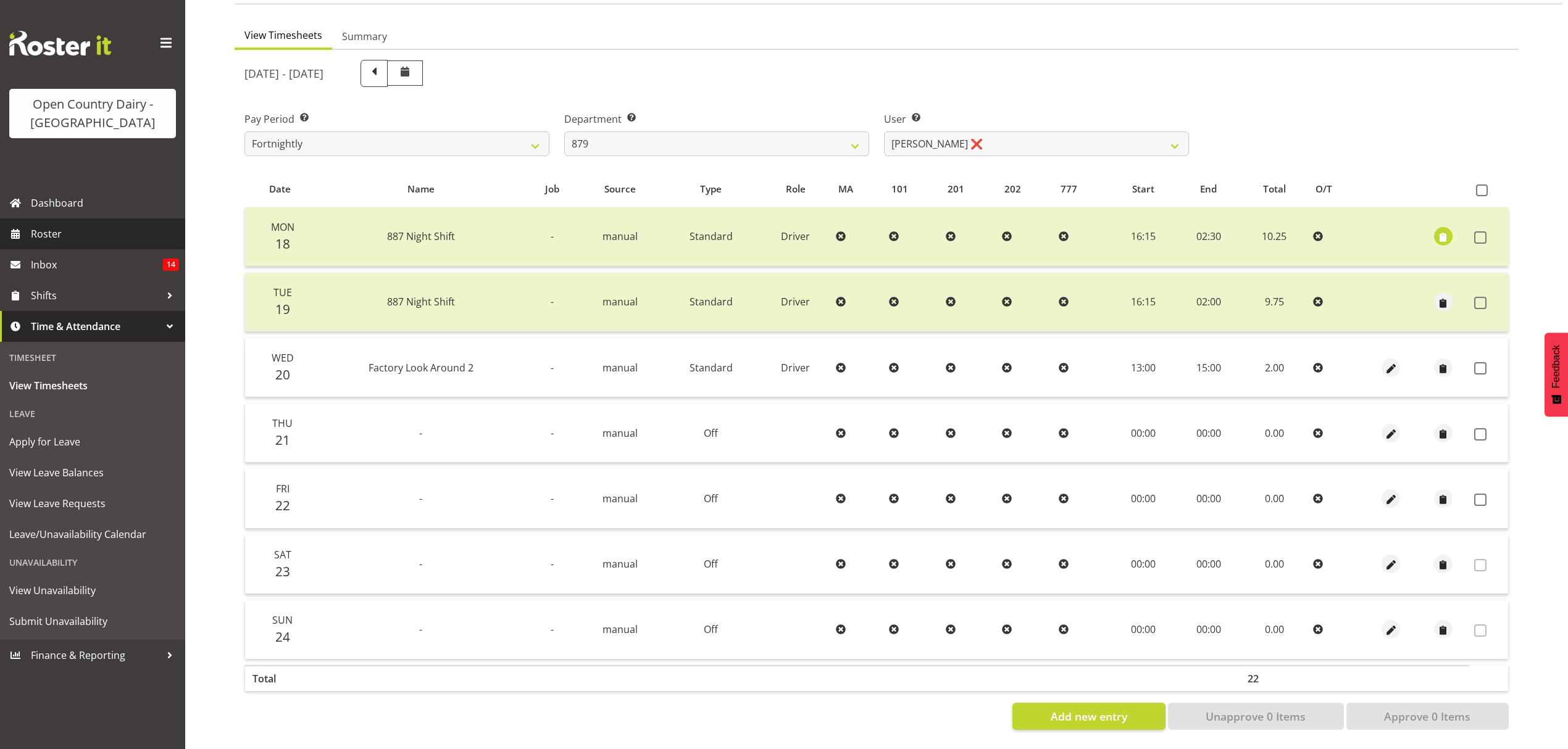
click at [48, 226] on span "Roster" at bounding box center [105, 234] width 148 height 19
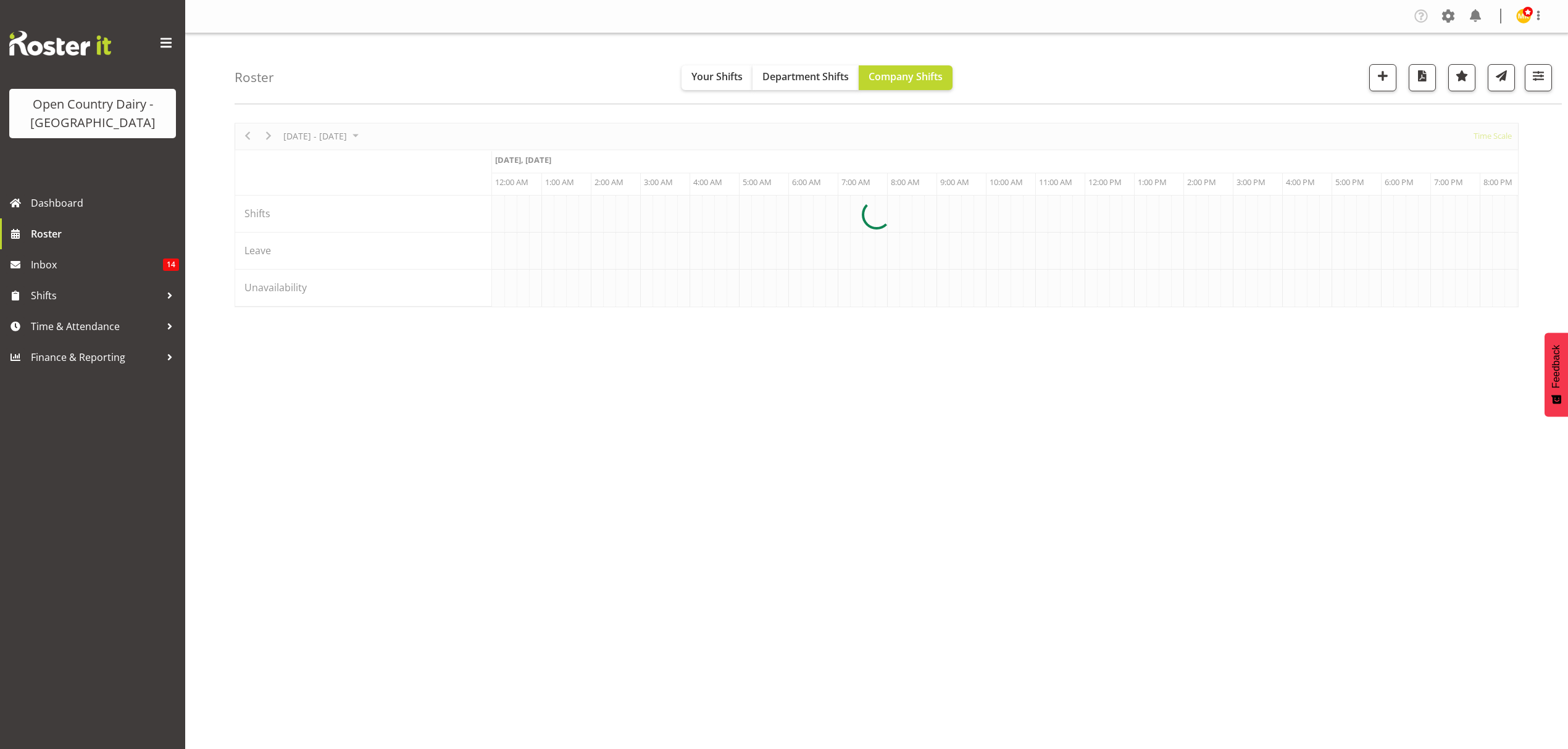
scroll to position [0, 5926]
